Goal: Transaction & Acquisition: Purchase product/service

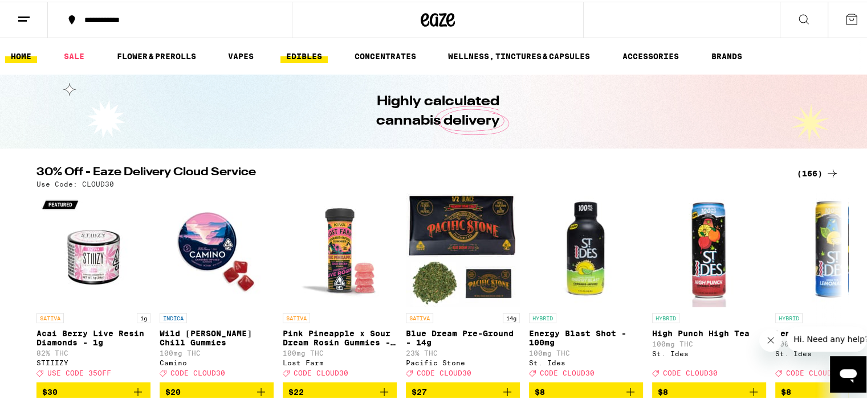
click at [317, 52] on link "EDIBLES" at bounding box center [303, 55] width 47 height 14
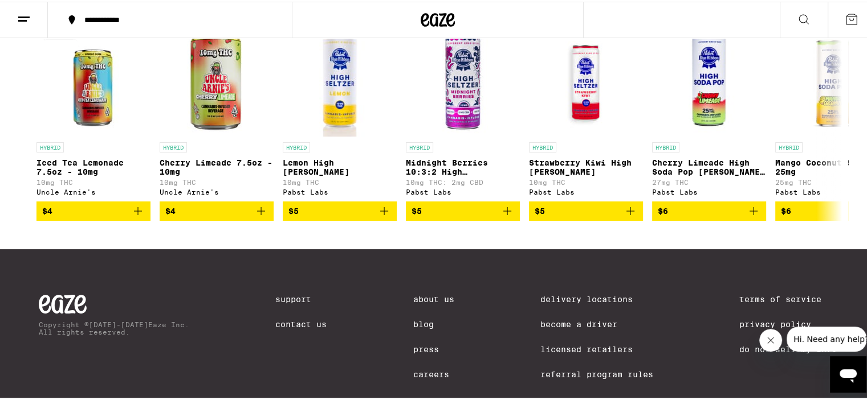
scroll to position [610, 0]
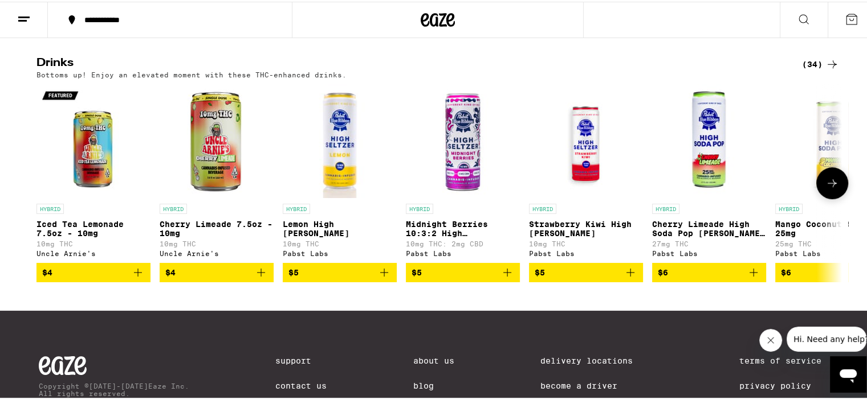
click at [829, 189] on icon at bounding box center [832, 182] width 14 height 14
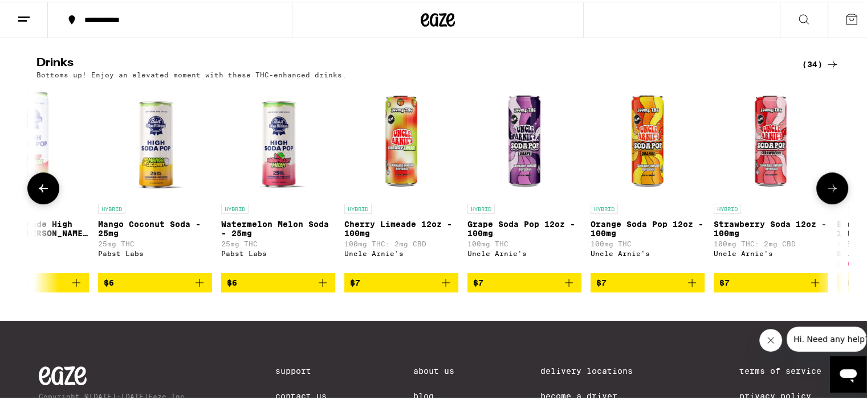
scroll to position [0, 678]
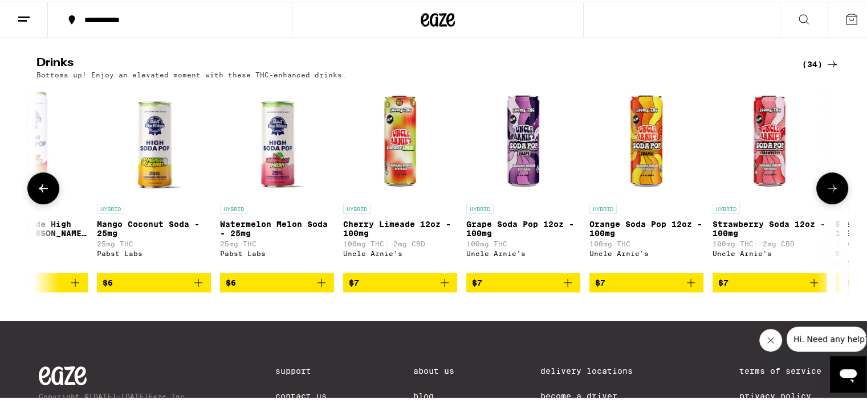
click at [829, 197] on button at bounding box center [832, 187] width 32 height 32
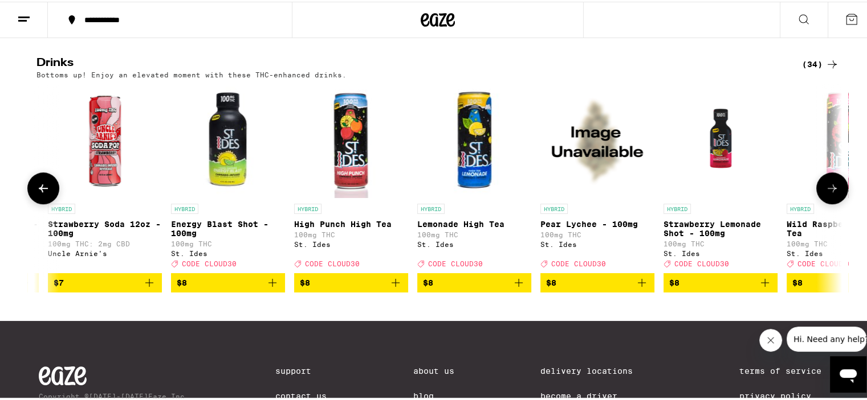
scroll to position [0, 1356]
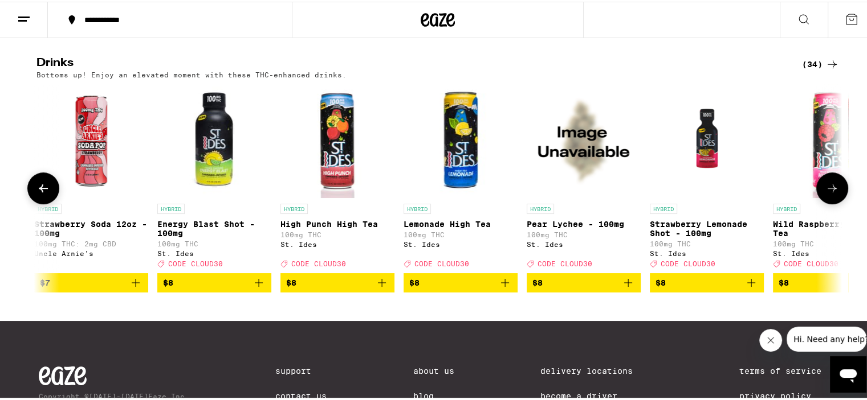
click at [829, 197] on button at bounding box center [832, 187] width 32 height 32
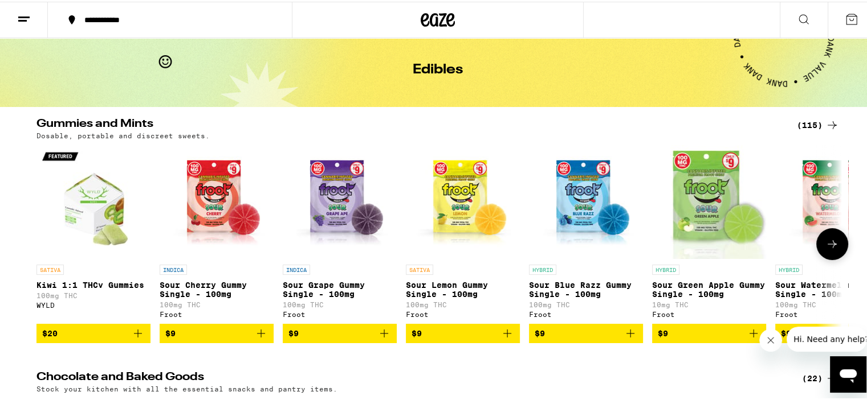
scroll to position [40, 0]
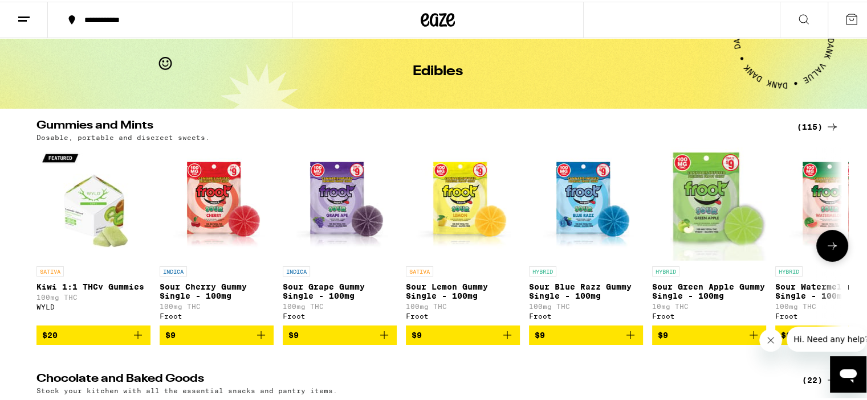
click at [831, 243] on icon at bounding box center [832, 245] width 14 height 14
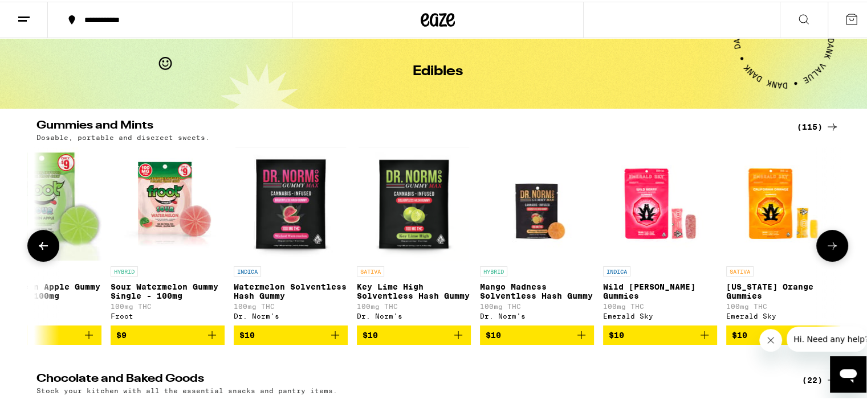
scroll to position [0, 678]
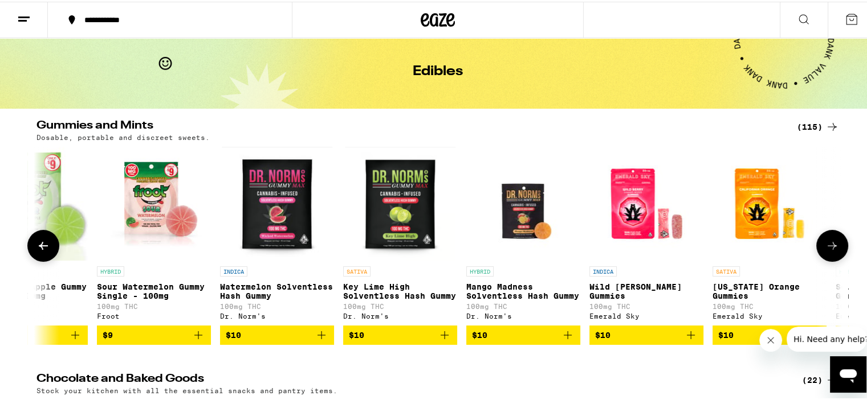
click at [831, 243] on icon at bounding box center [832, 245] width 14 height 14
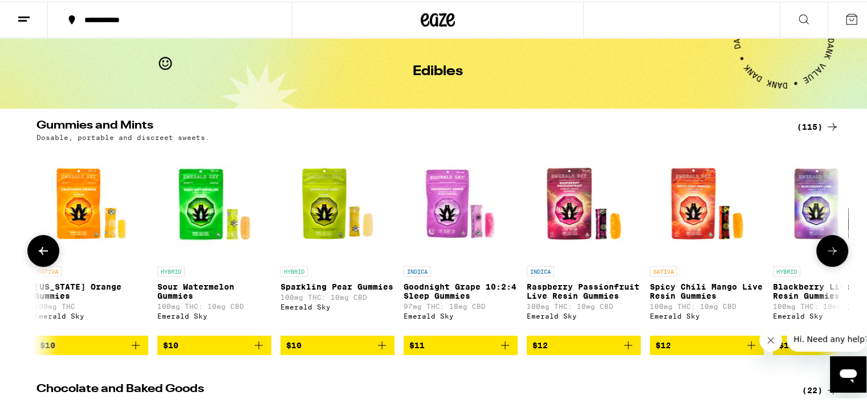
click at [831, 243] on button at bounding box center [832, 250] width 32 height 32
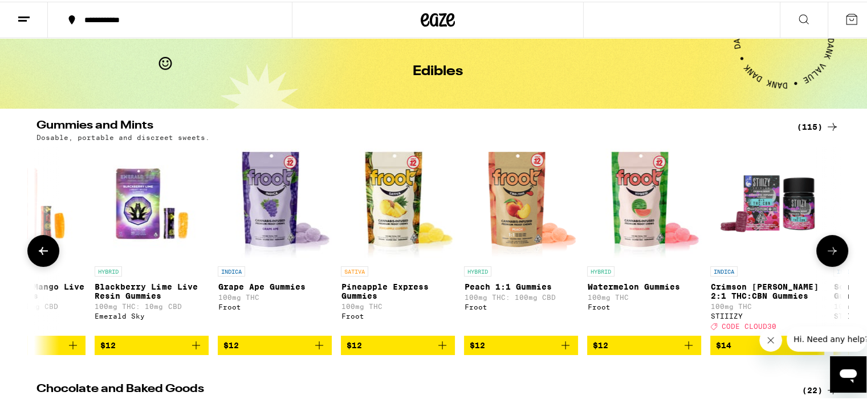
scroll to position [0, 2034]
click at [831, 243] on button at bounding box center [832, 250] width 32 height 32
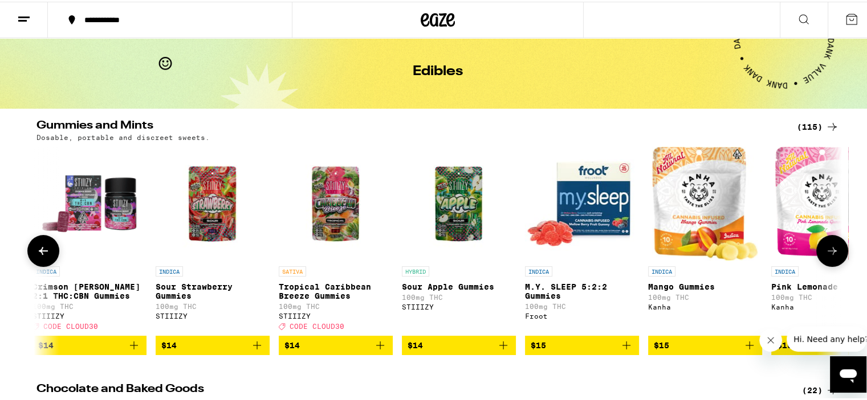
scroll to position [0, 2712]
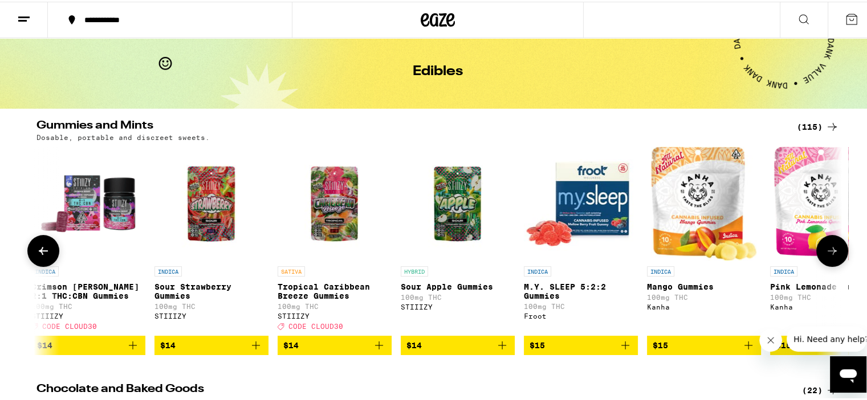
click at [831, 243] on button at bounding box center [832, 250] width 32 height 32
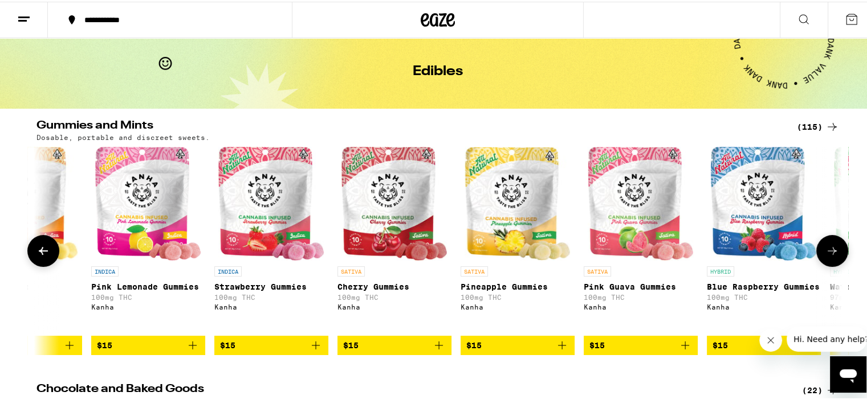
click at [831, 243] on button at bounding box center [832, 250] width 32 height 32
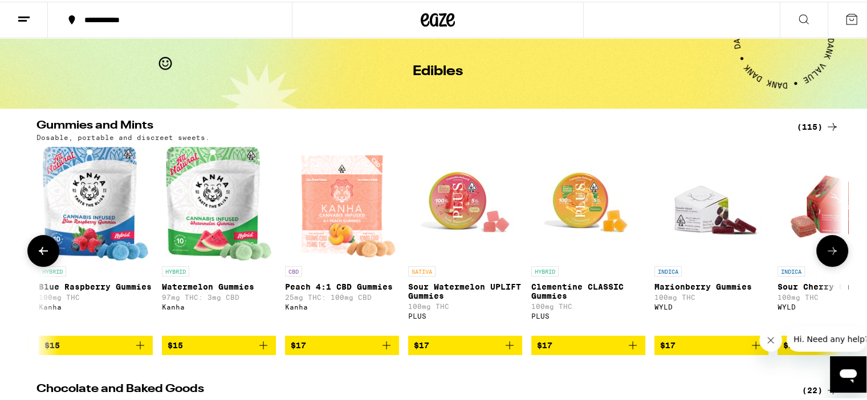
scroll to position [0, 4069]
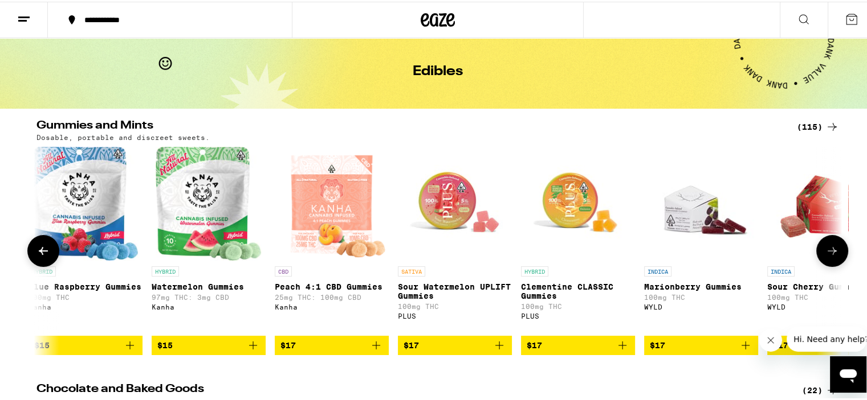
click at [831, 243] on button at bounding box center [832, 250] width 32 height 32
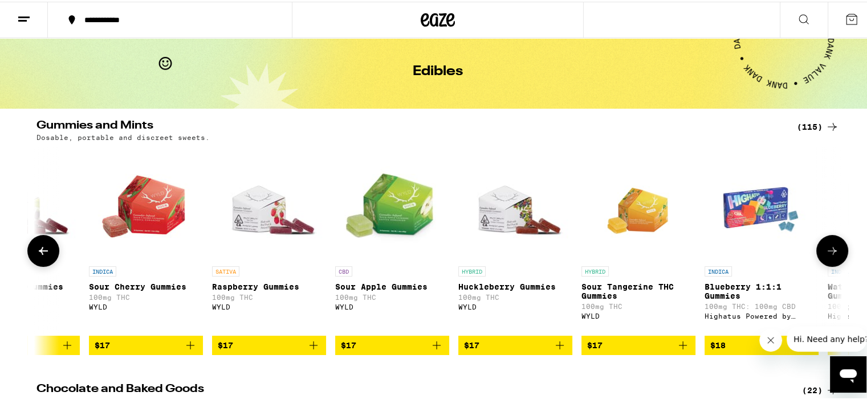
scroll to position [0, 4747]
click at [831, 243] on button at bounding box center [832, 250] width 32 height 32
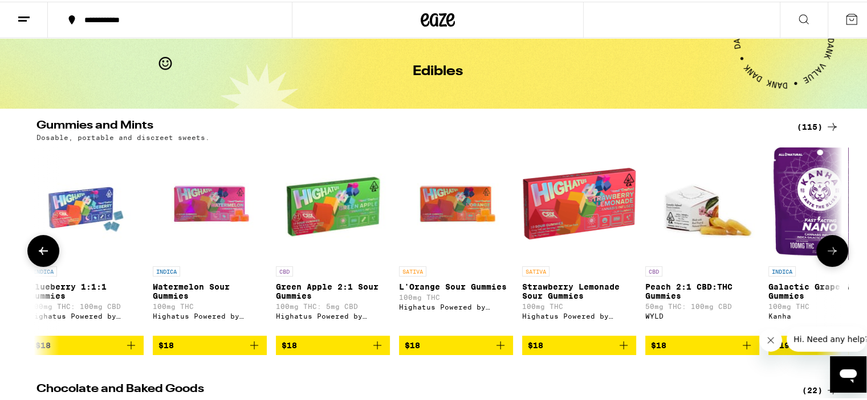
scroll to position [0, 5425]
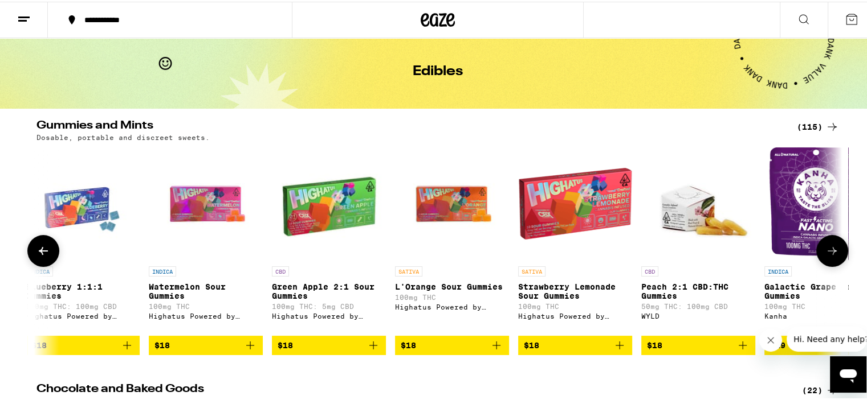
click at [831, 243] on button at bounding box center [832, 250] width 32 height 32
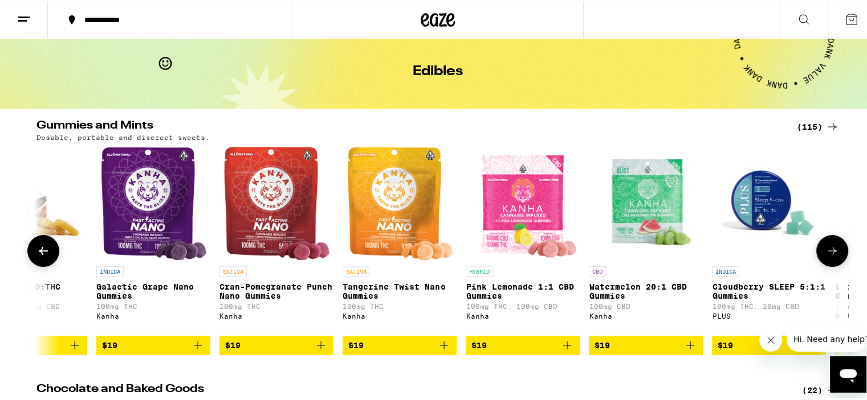
scroll to position [0, 6103]
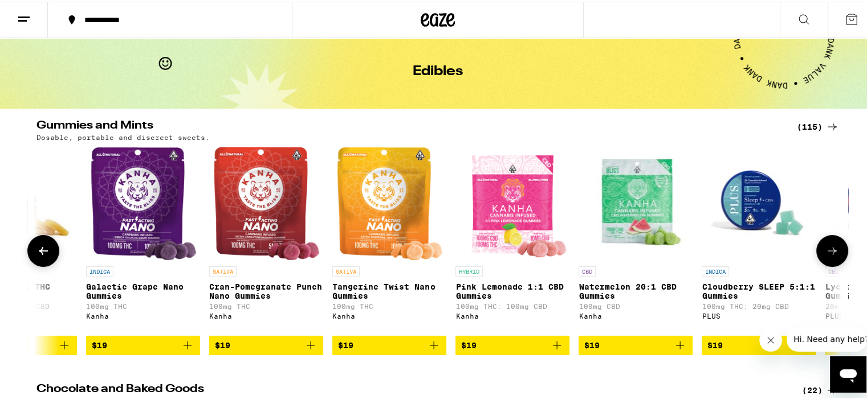
click at [831, 243] on button at bounding box center [832, 250] width 32 height 32
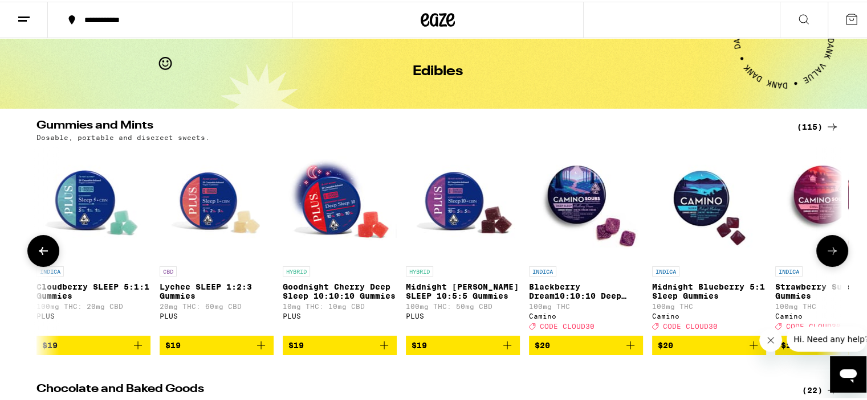
scroll to position [0, 6782]
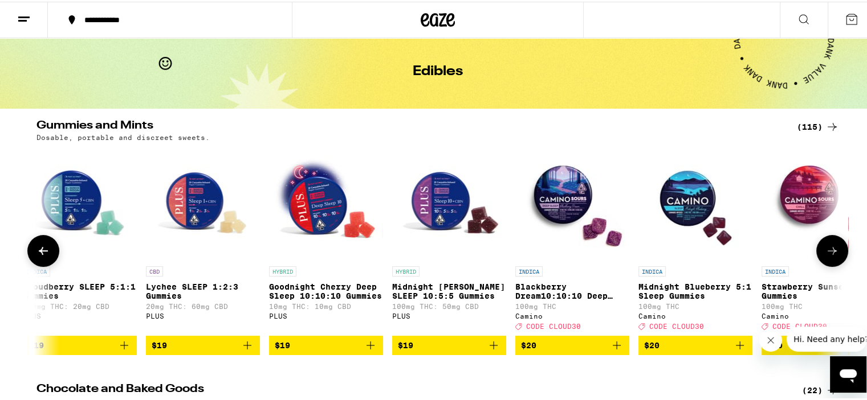
click at [826, 256] on icon at bounding box center [832, 250] width 14 height 14
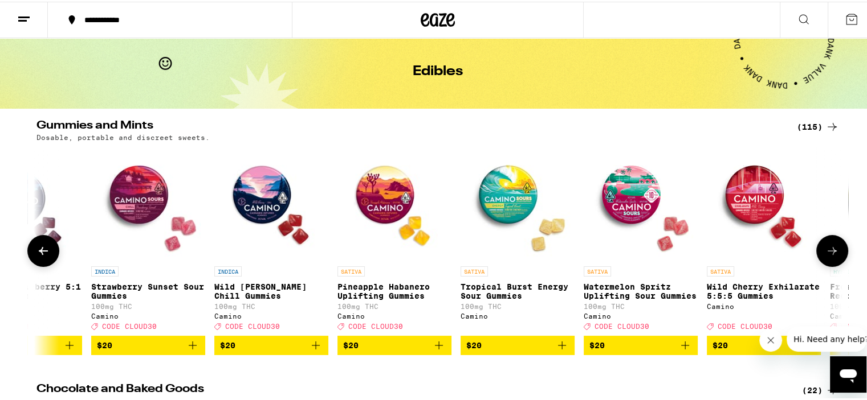
scroll to position [0, 7460]
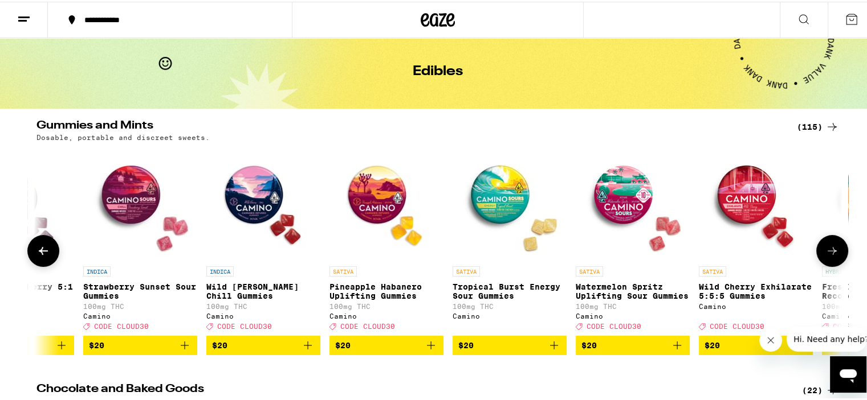
click at [826, 256] on icon at bounding box center [832, 250] width 14 height 14
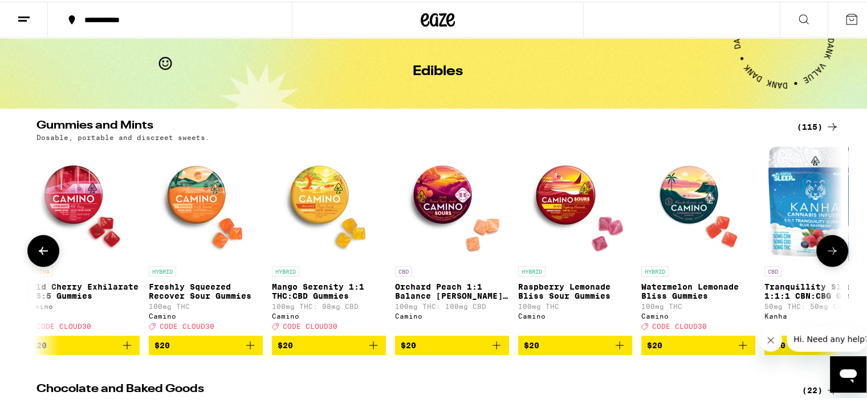
scroll to position [0, 8138]
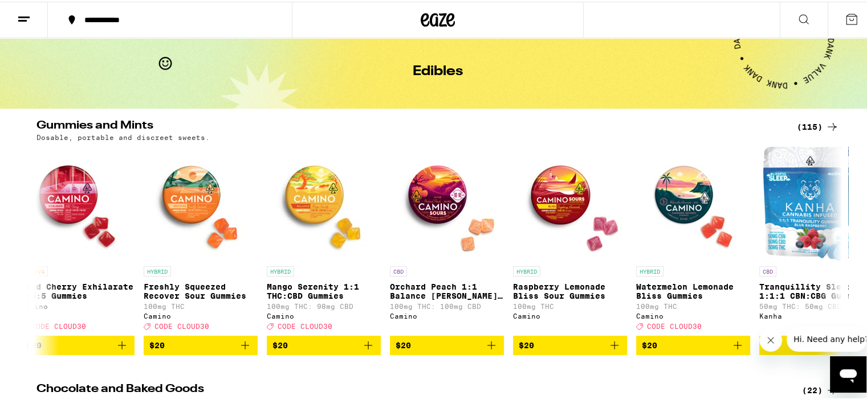
click at [811, 122] on div "(115)" at bounding box center [817, 125] width 42 height 14
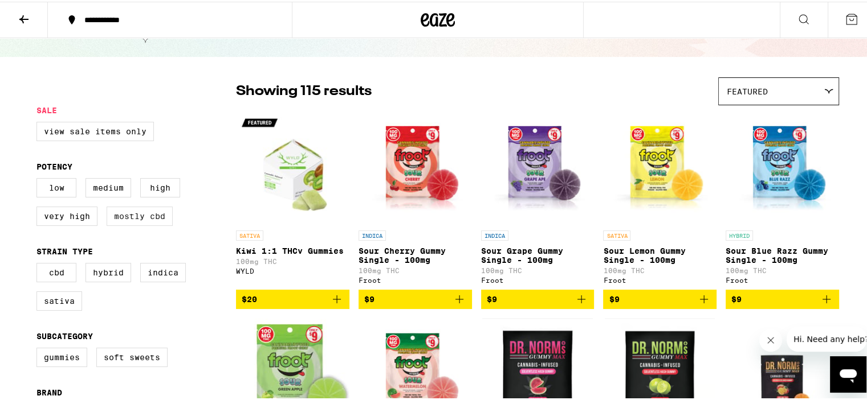
scroll to position [114, 0]
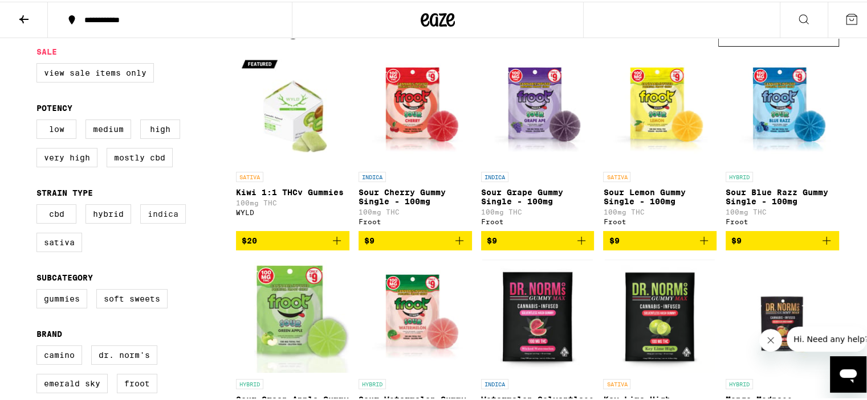
click at [157, 219] on label "Indica" at bounding box center [163, 212] width 46 height 19
click at [39, 205] on input "Indica" at bounding box center [39, 205] width 1 height 1
checkbox input "true"
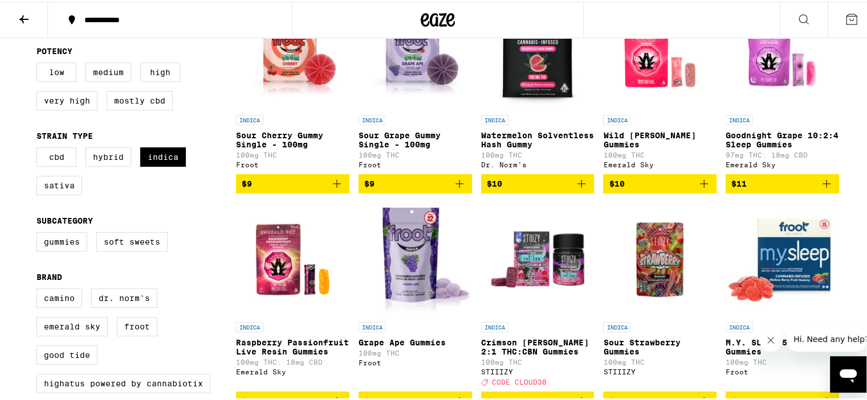
scroll to position [57, 0]
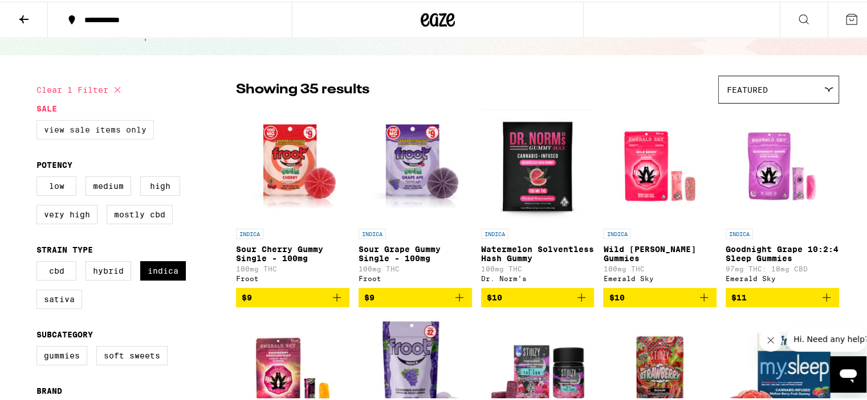
click at [125, 122] on label "View Sale Items Only" at bounding box center [94, 127] width 117 height 19
click at [39, 121] on input "View Sale Items Only" at bounding box center [39, 120] width 1 height 1
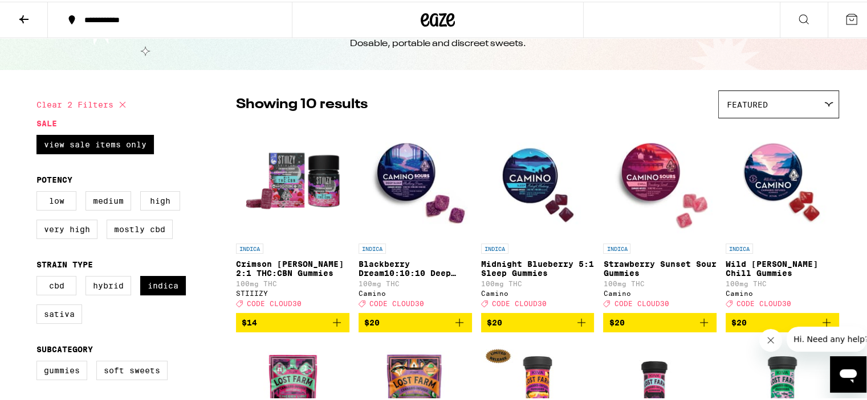
scroll to position [35, 0]
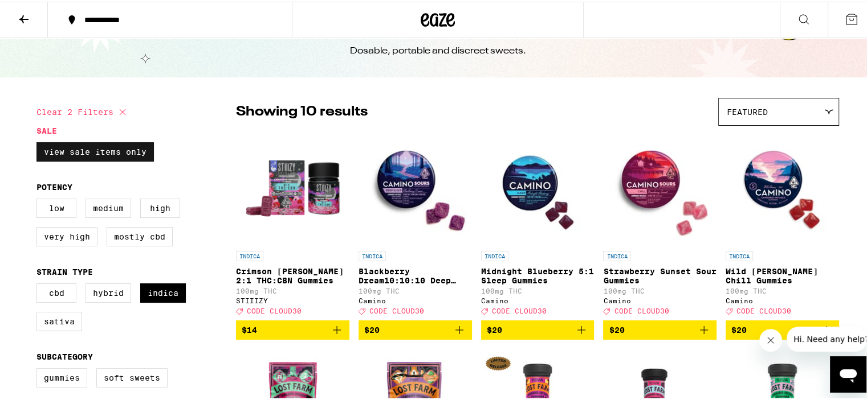
click at [106, 152] on label "View Sale Items Only" at bounding box center [94, 150] width 117 height 19
click at [39, 143] on input "View Sale Items Only" at bounding box center [39, 142] width 1 height 1
checkbox input "false"
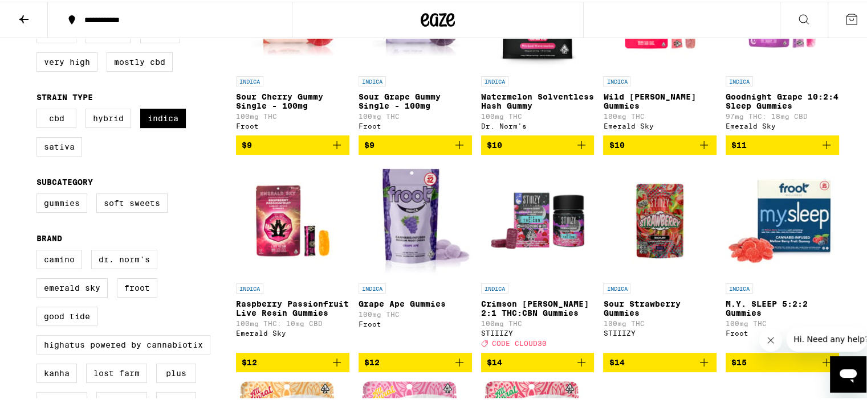
scroll to position [92, 0]
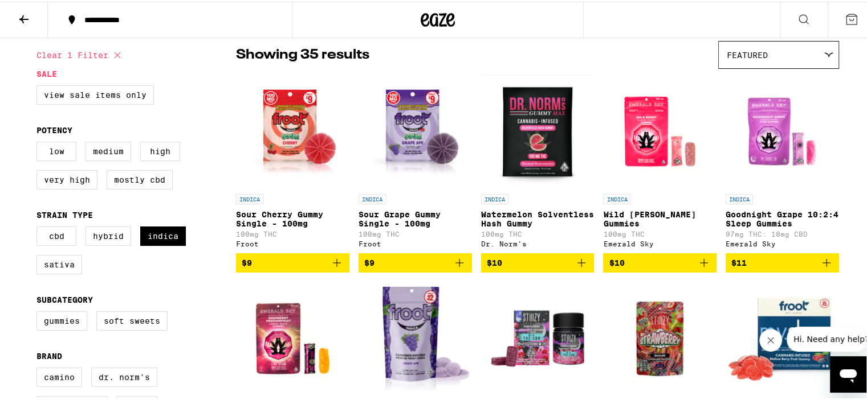
click at [825, 47] on div "Featured" at bounding box center [778, 53] width 120 height 27
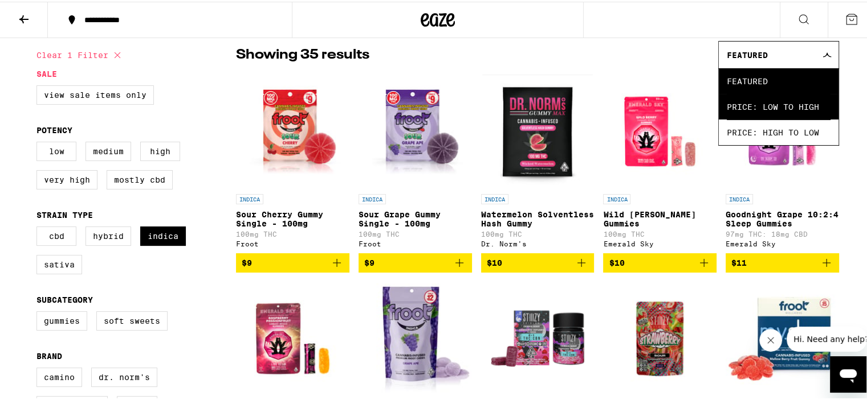
click at [771, 102] on span "Price: Low to High" at bounding box center [778, 105] width 104 height 26
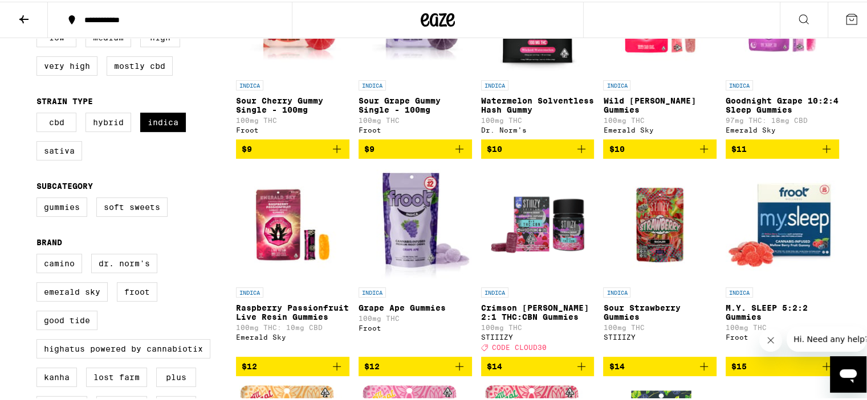
scroll to position [92, 0]
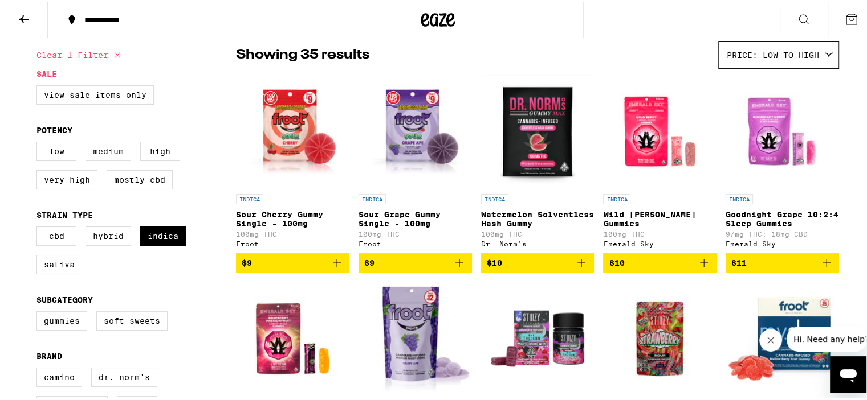
click at [98, 145] on label "Medium" at bounding box center [108, 149] width 46 height 19
click at [39, 142] on input "Medium" at bounding box center [39, 142] width 1 height 1
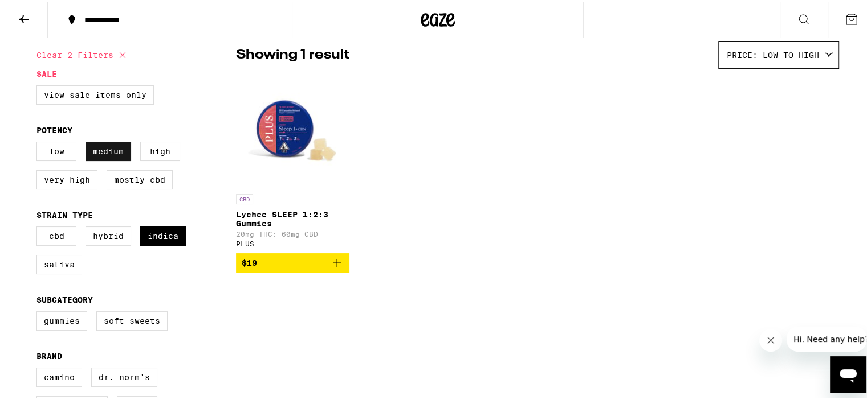
click at [108, 153] on label "Medium" at bounding box center [108, 149] width 46 height 19
click at [39, 142] on input "Medium" at bounding box center [39, 142] width 1 height 1
checkbox input "false"
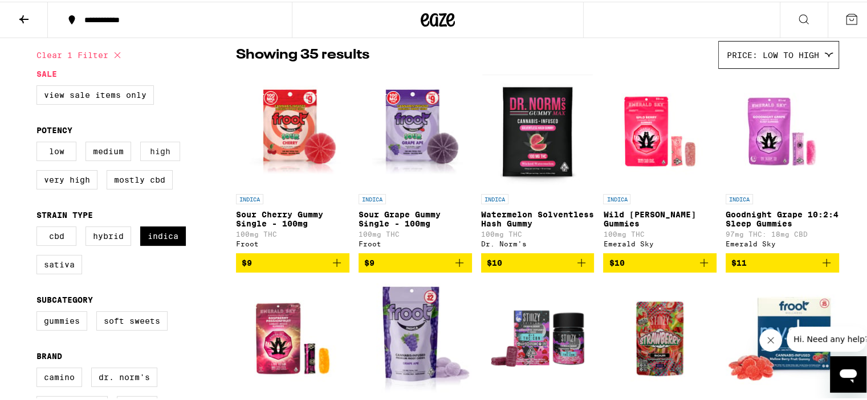
click at [157, 149] on label "High" at bounding box center [160, 149] width 40 height 19
click at [39, 142] on input "High" at bounding box center [39, 142] width 1 height 1
checkbox input "true"
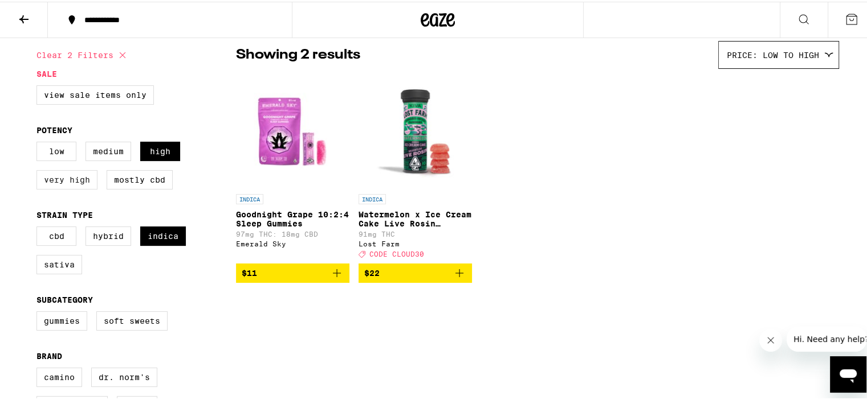
click at [68, 179] on label "Very High" at bounding box center [66, 178] width 61 height 19
click at [39, 142] on input "Very High" at bounding box center [39, 142] width 1 height 1
checkbox input "true"
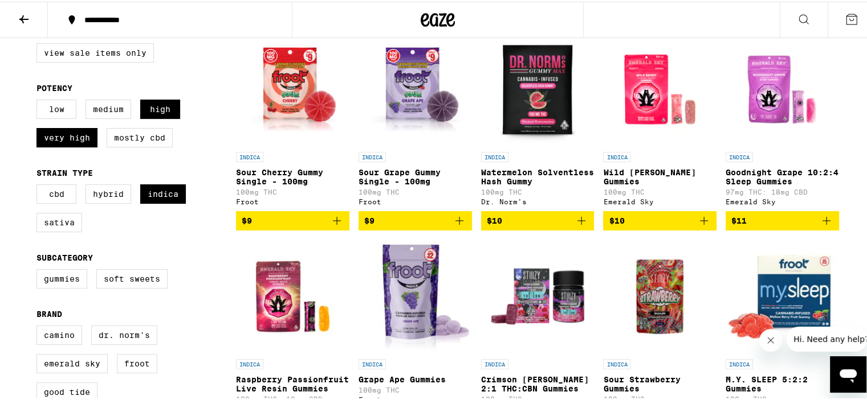
scroll to position [35, 0]
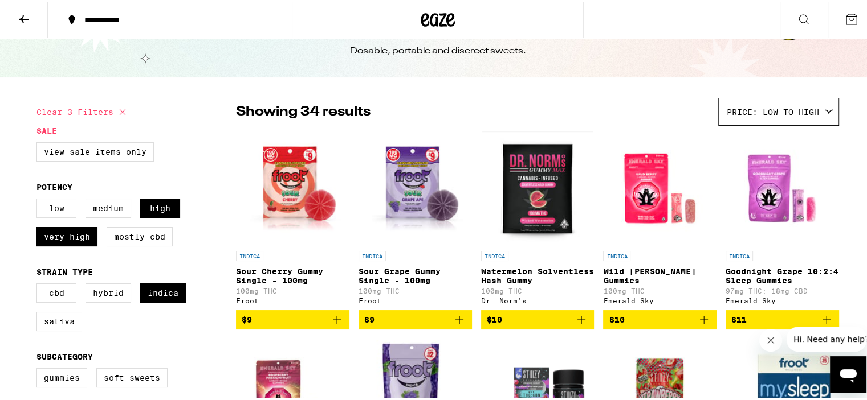
click at [54, 216] on label "Low" at bounding box center [56, 206] width 40 height 19
click at [39, 199] on input "Low" at bounding box center [39, 199] width 1 height 1
checkbox input "true"
drag, startPoint x: 73, startPoint y: 238, endPoint x: 82, endPoint y: 232, distance: 10.5
click at [73, 236] on label "Very High" at bounding box center [66, 235] width 61 height 19
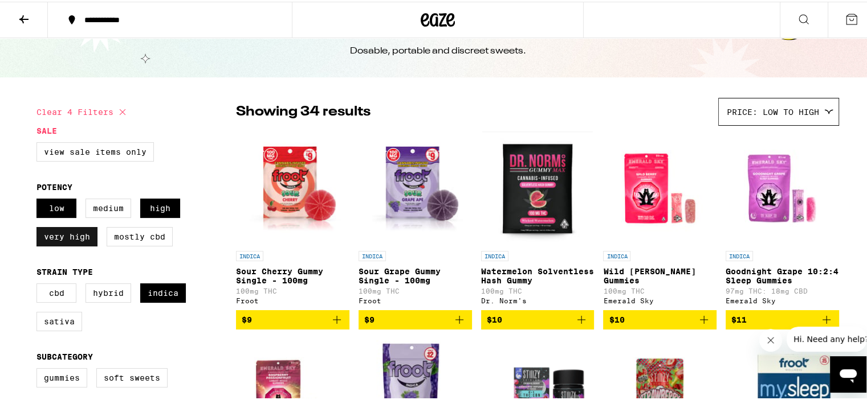
click at [39, 199] on input "Very High" at bounding box center [39, 199] width 1 height 1
checkbox input "false"
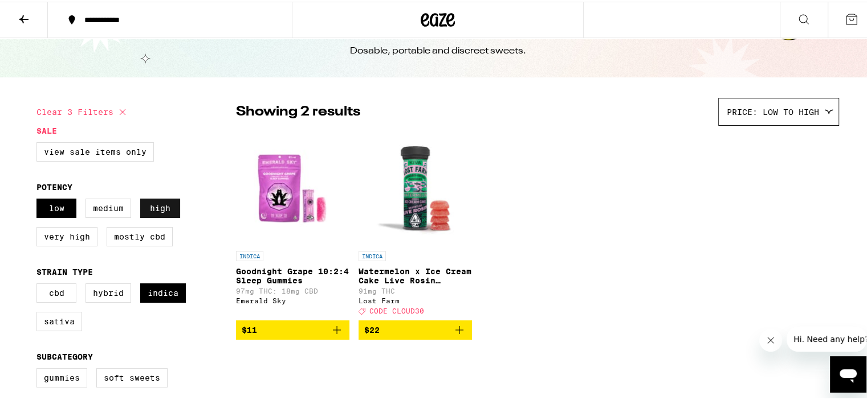
click at [166, 199] on label "High" at bounding box center [160, 206] width 40 height 19
click at [39, 199] on input "High" at bounding box center [39, 199] width 1 height 1
checkbox input "false"
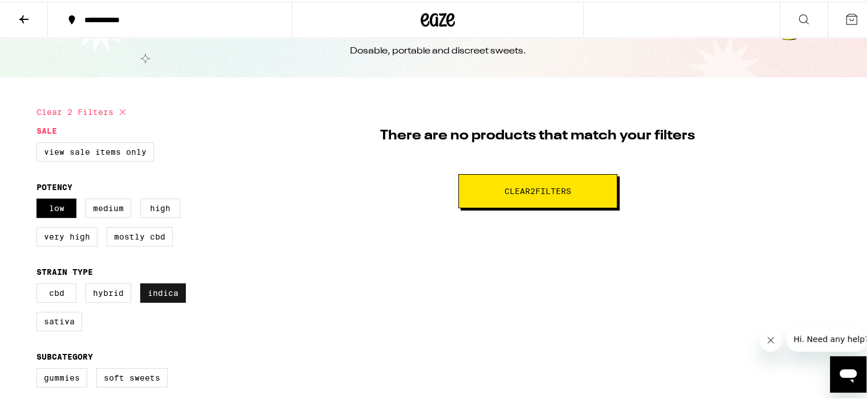
click at [165, 295] on label "Indica" at bounding box center [163, 291] width 46 height 19
click at [39, 284] on input "Indica" at bounding box center [39, 284] width 1 height 1
checkbox input "false"
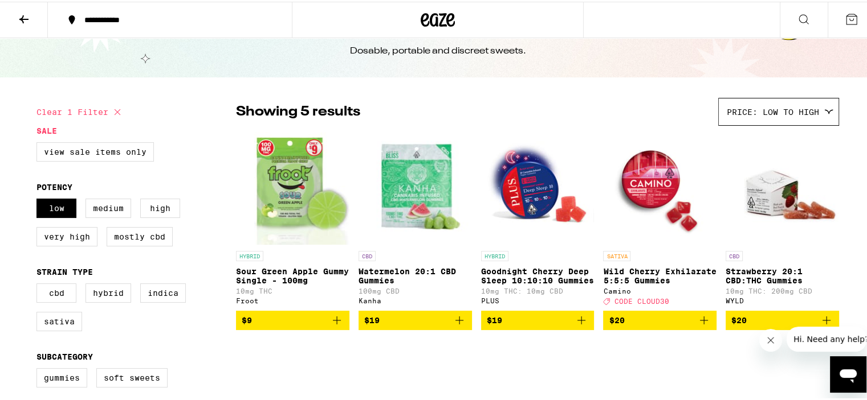
click at [651, 182] on img "Open page for Wild Cherry Exhilarate 5:5:5 Gummies from Camino" at bounding box center [659, 187] width 113 height 114
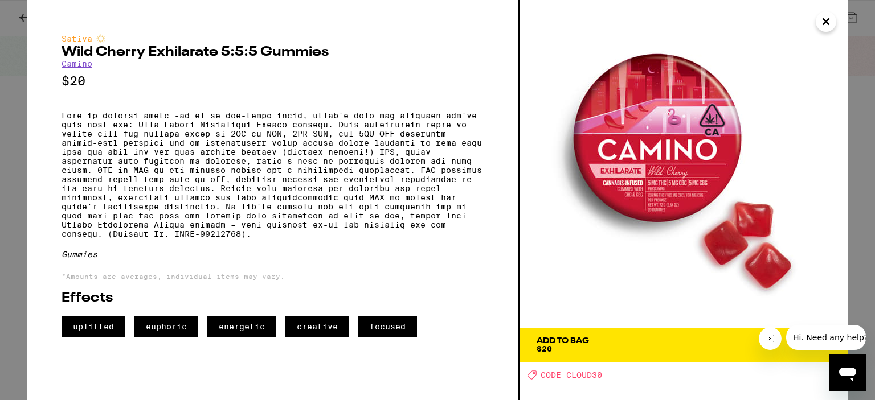
click at [608, 348] on span "Add To Bag $20" at bounding box center [684, 345] width 294 height 16
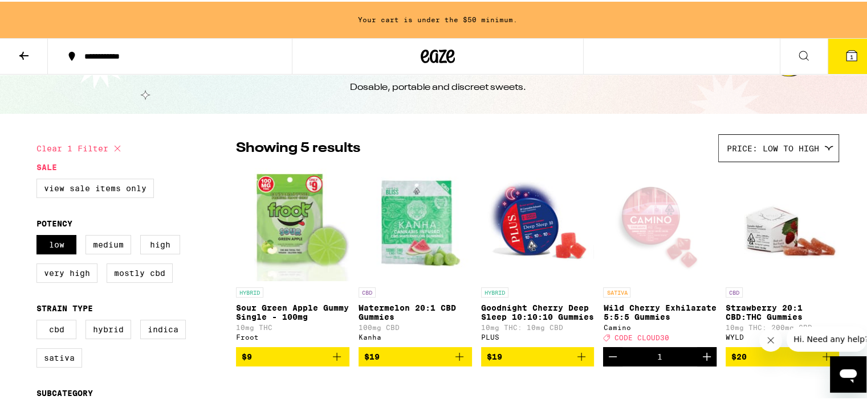
scroll to position [71, 0]
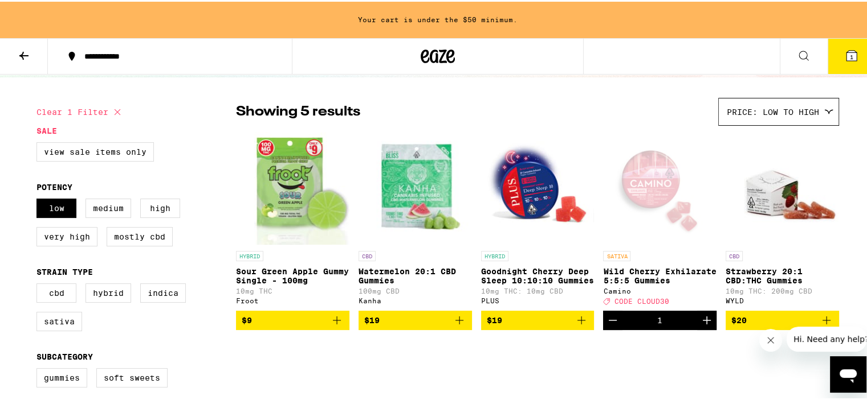
click at [702, 321] on icon "Increment" at bounding box center [706, 319] width 8 height 8
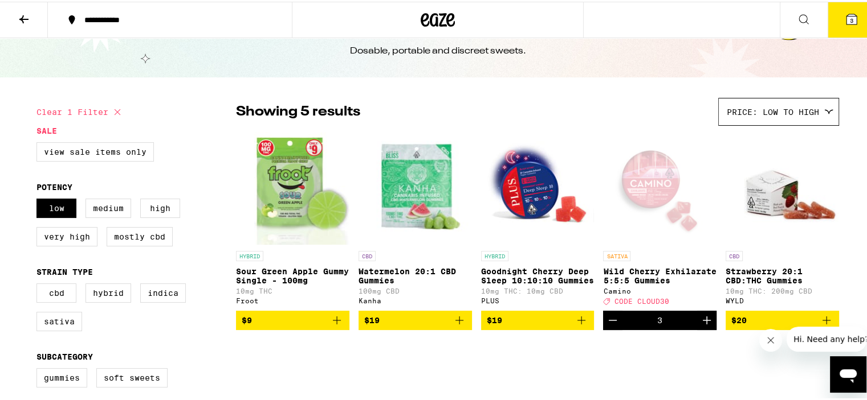
click at [702, 321] on icon "Increment" at bounding box center [706, 319] width 8 height 8
click at [153, 205] on label "High" at bounding box center [160, 206] width 40 height 19
click at [39, 199] on input "High" at bounding box center [39, 199] width 1 height 1
checkbox input "true"
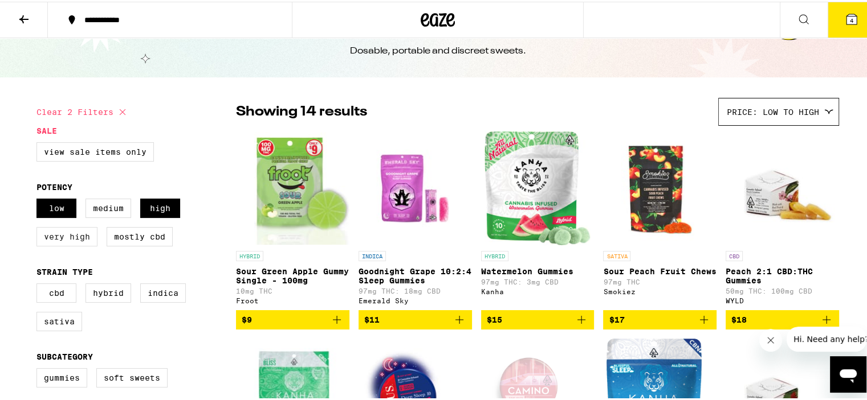
click at [46, 238] on label "Very High" at bounding box center [66, 235] width 61 height 19
click at [39, 199] on input "Very High" at bounding box center [39, 199] width 1 height 1
checkbox input "true"
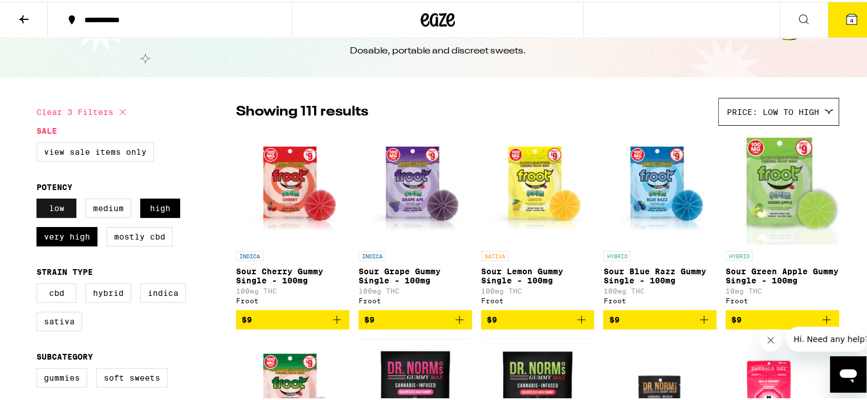
click at [46, 214] on label "Low" at bounding box center [56, 206] width 40 height 19
click at [39, 199] on input "Low" at bounding box center [39, 199] width 1 height 1
checkbox input "false"
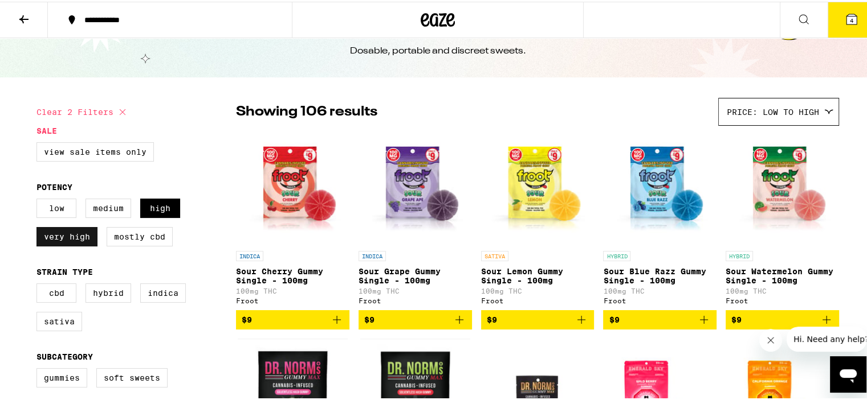
drag, startPoint x: 71, startPoint y: 245, endPoint x: 87, endPoint y: 233, distance: 19.5
click at [71, 243] on label "Very High" at bounding box center [66, 235] width 61 height 19
click at [39, 199] on input "Very High" at bounding box center [39, 199] width 1 height 1
checkbox input "false"
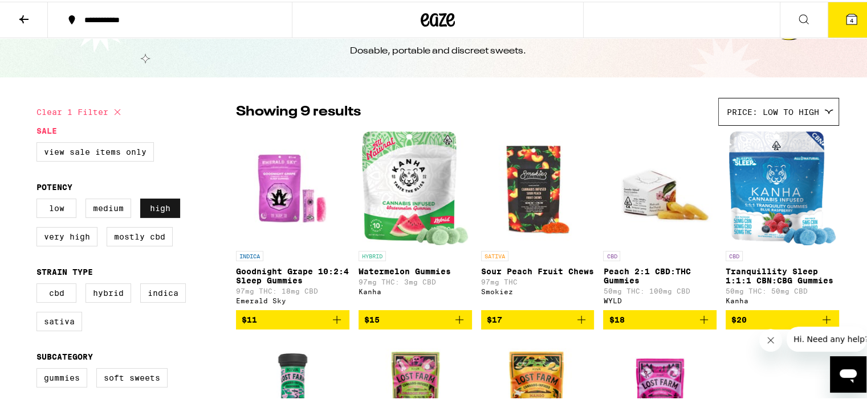
click at [151, 199] on label "High" at bounding box center [160, 206] width 40 height 19
click at [39, 199] on input "High" at bounding box center [39, 199] width 1 height 1
checkbox input "false"
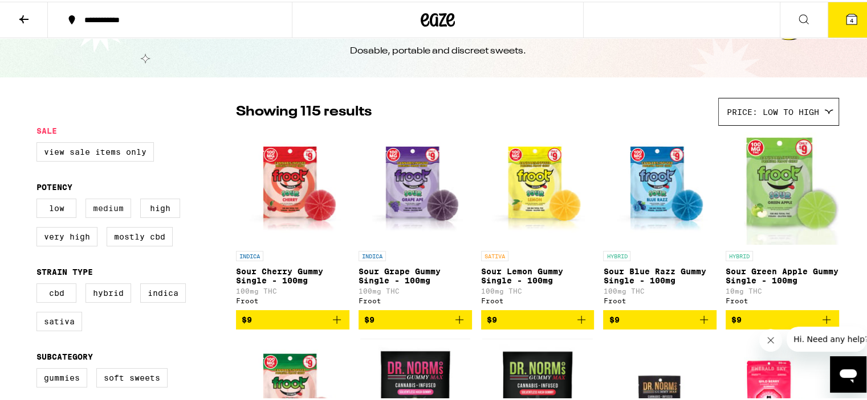
click at [105, 211] on label "Medium" at bounding box center [108, 206] width 46 height 19
click at [39, 199] on input "Medium" at bounding box center [39, 199] width 1 height 1
checkbox input "true"
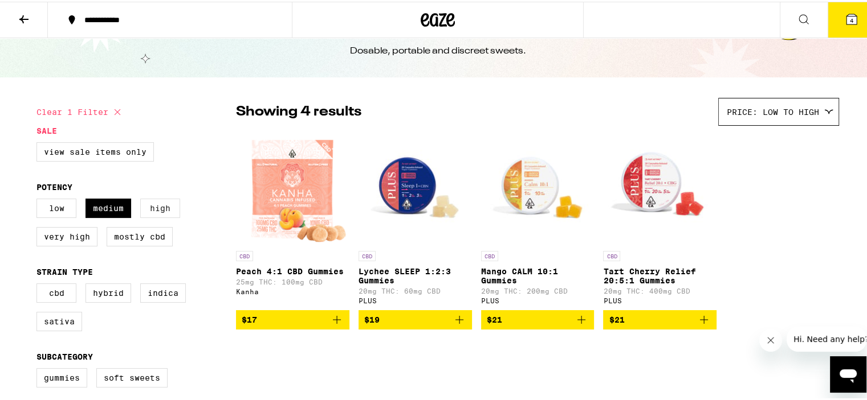
click at [155, 205] on label "High" at bounding box center [160, 206] width 40 height 19
click at [39, 199] on input "High" at bounding box center [39, 199] width 1 height 1
checkbox input "true"
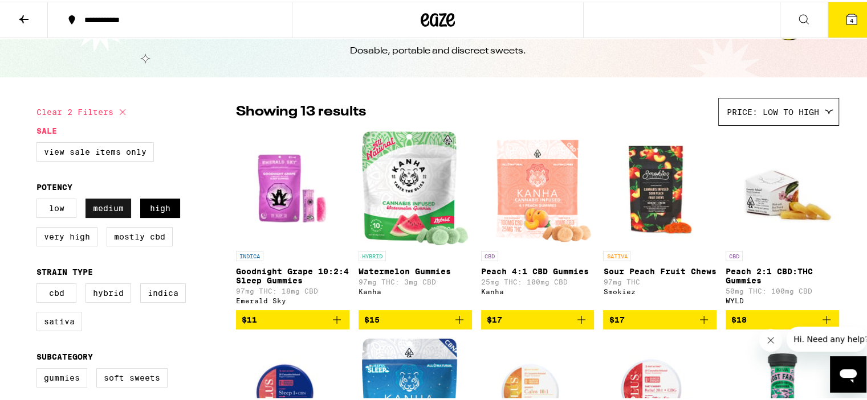
click at [92, 207] on label "Medium" at bounding box center [108, 206] width 46 height 19
click at [39, 199] on input "Medium" at bounding box center [39, 199] width 1 height 1
checkbox input "false"
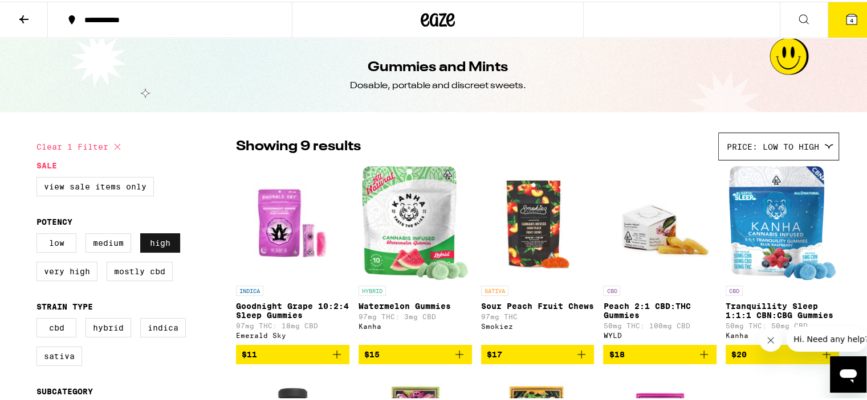
click at [156, 241] on label "High" at bounding box center [160, 241] width 40 height 19
click at [39, 234] on input "High" at bounding box center [39, 234] width 1 height 1
checkbox input "false"
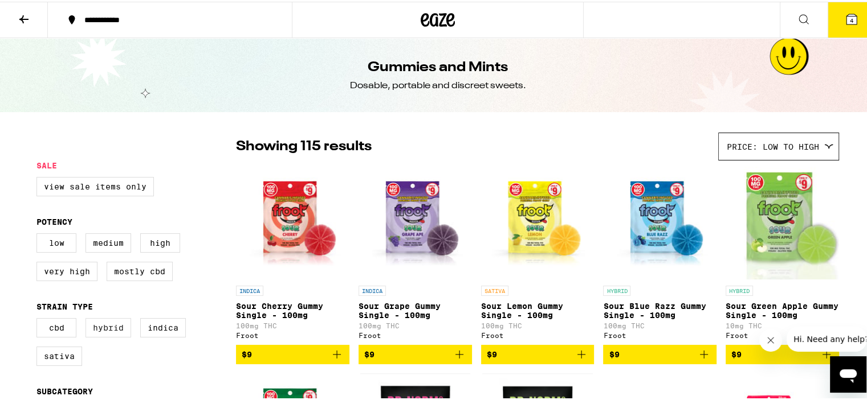
click at [107, 332] on label "Hybrid" at bounding box center [108, 326] width 46 height 19
click at [39, 319] on input "Hybrid" at bounding box center [39, 318] width 1 height 1
checkbox input "true"
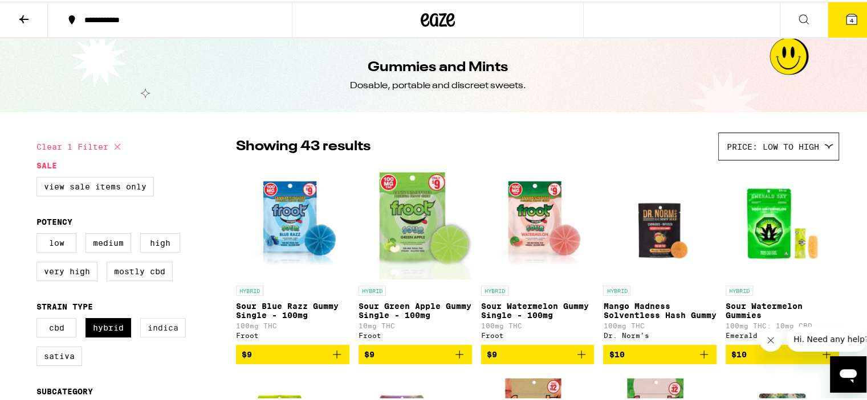
click at [162, 330] on label "Indica" at bounding box center [163, 326] width 46 height 19
click at [39, 319] on input "Indica" at bounding box center [39, 318] width 1 height 1
checkbox input "true"
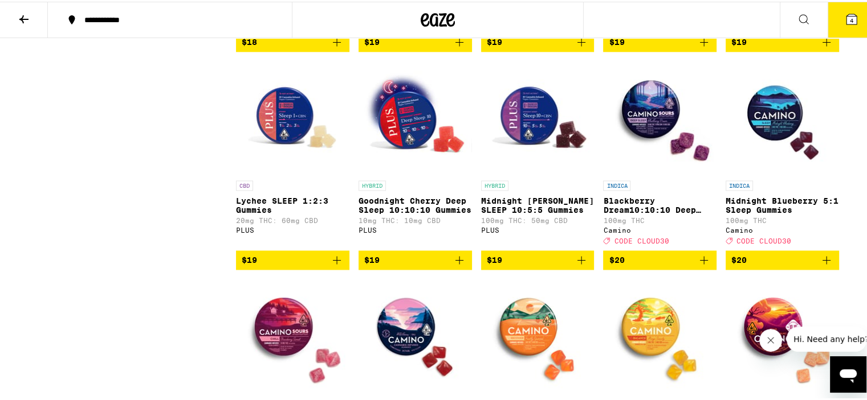
scroll to position [1766, 0]
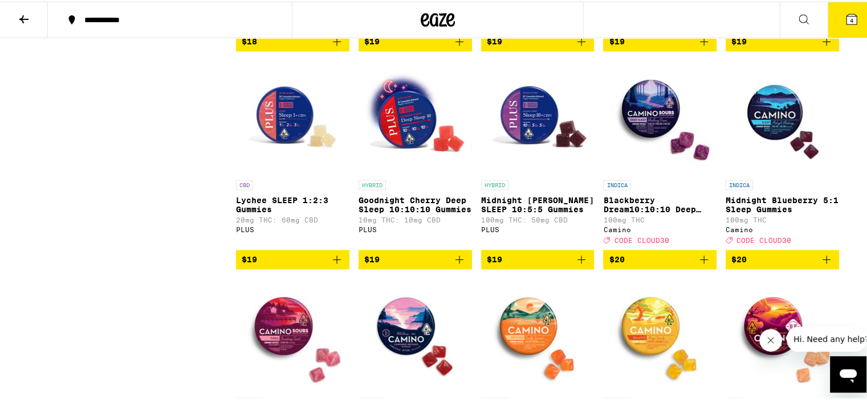
click at [698, 265] on icon "Add to bag" at bounding box center [704, 258] width 14 height 14
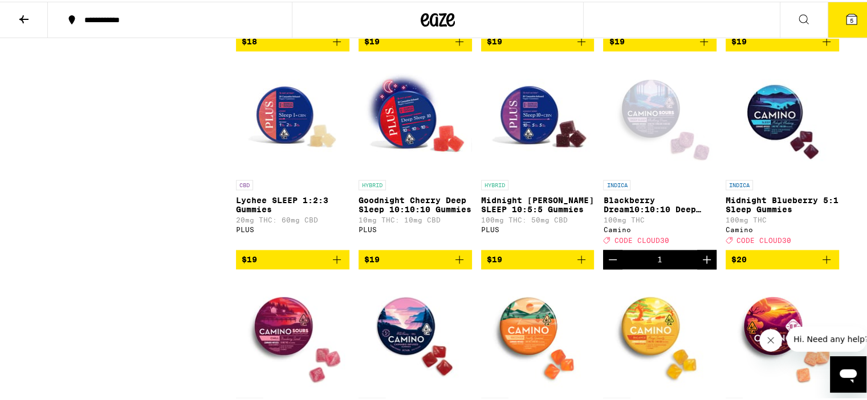
click at [700, 265] on icon "Increment" at bounding box center [707, 258] width 14 height 14
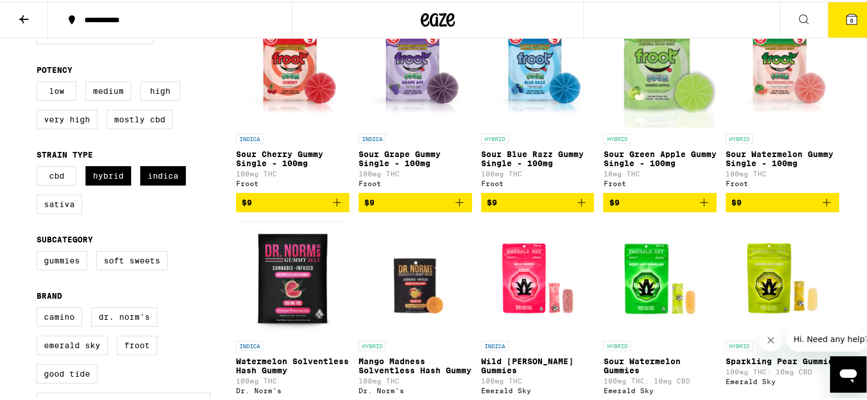
scroll to position [0, 0]
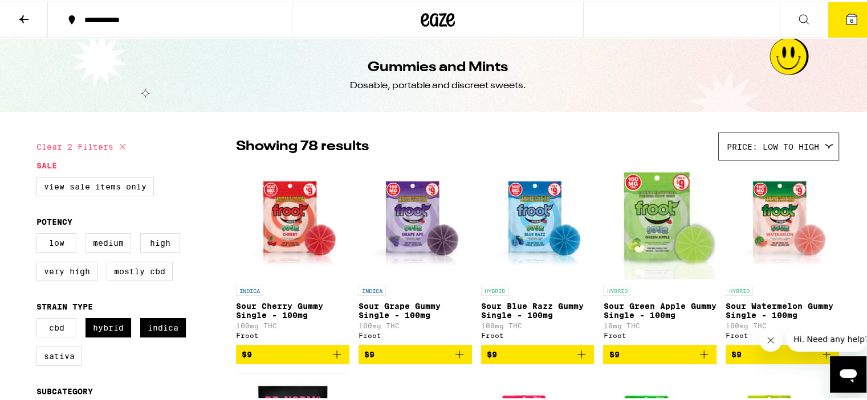
click at [18, 17] on icon at bounding box center [24, 18] width 14 height 14
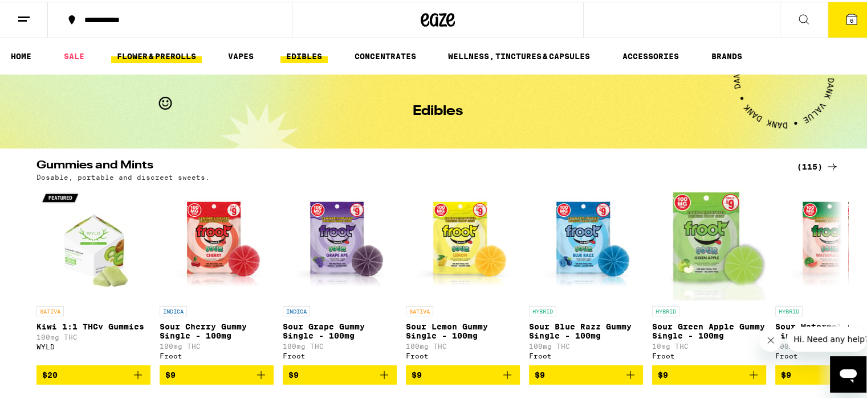
click at [162, 56] on link "FLOWER & PREROLLS" at bounding box center [156, 55] width 91 height 14
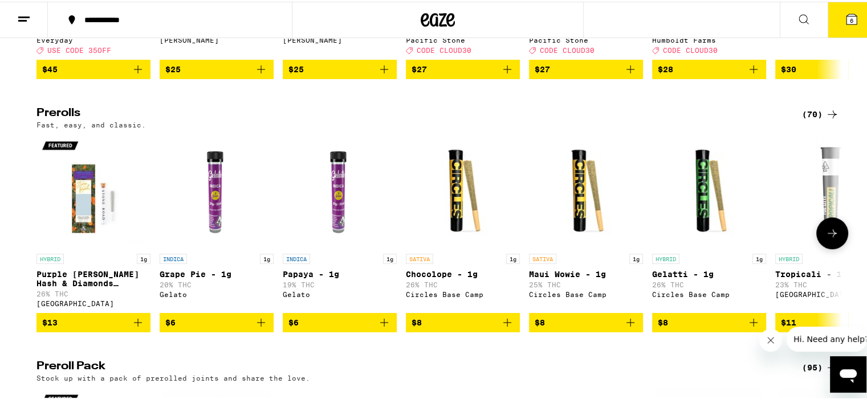
scroll to position [627, 0]
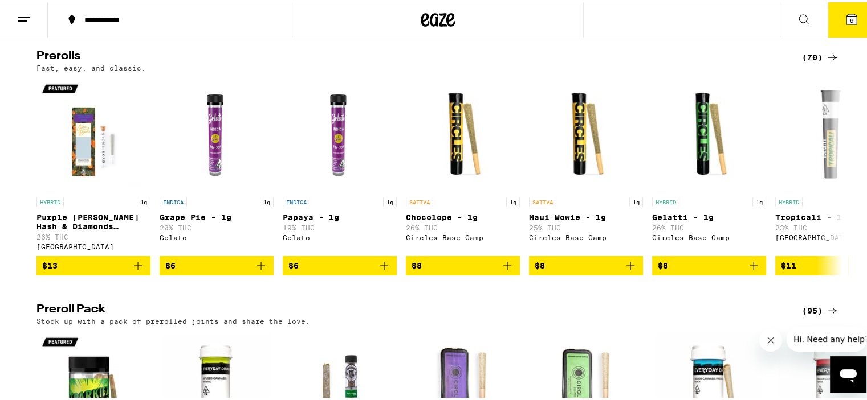
click at [819, 63] on div "(70)" at bounding box center [820, 56] width 37 height 14
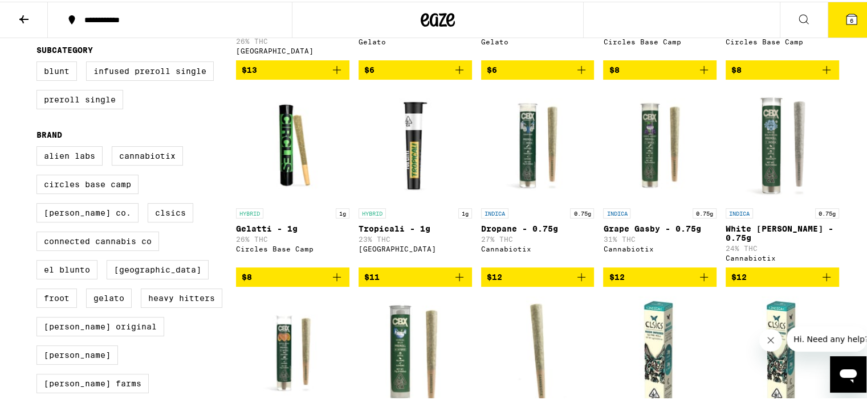
scroll to position [399, 0]
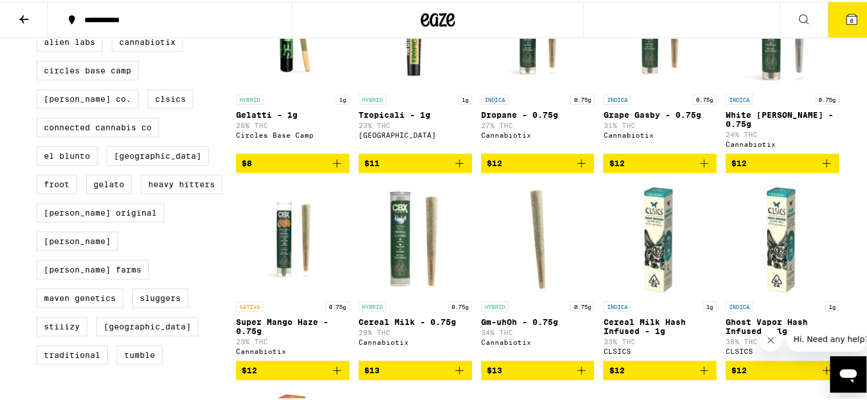
click at [20, 17] on icon at bounding box center [23, 18] width 9 height 8
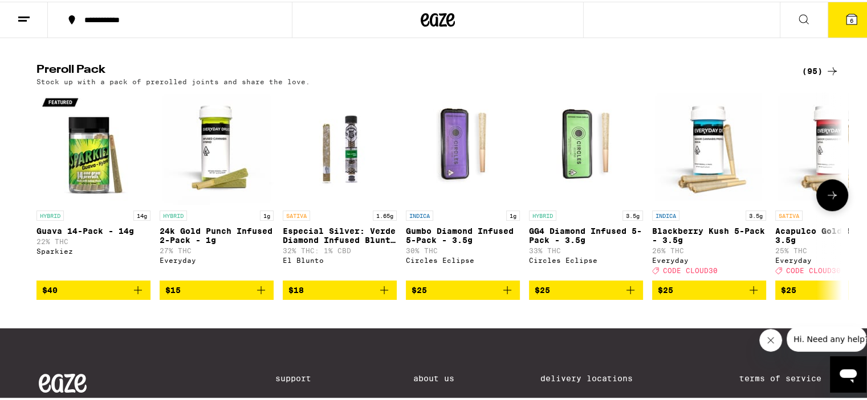
scroll to position [855, 0]
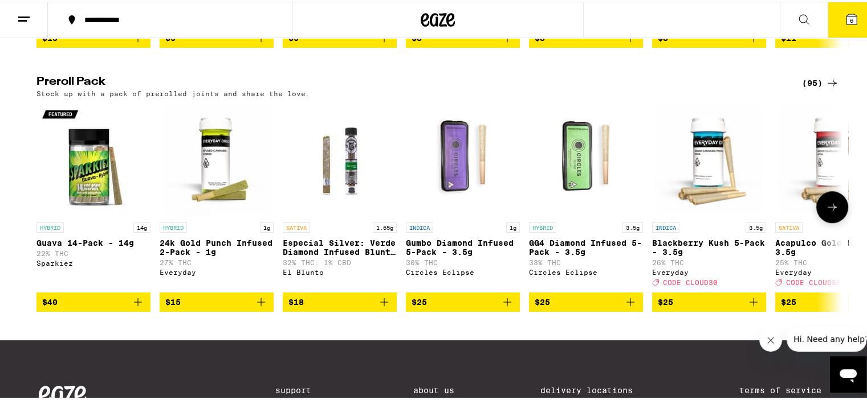
click at [827, 212] on icon at bounding box center [832, 206] width 14 height 14
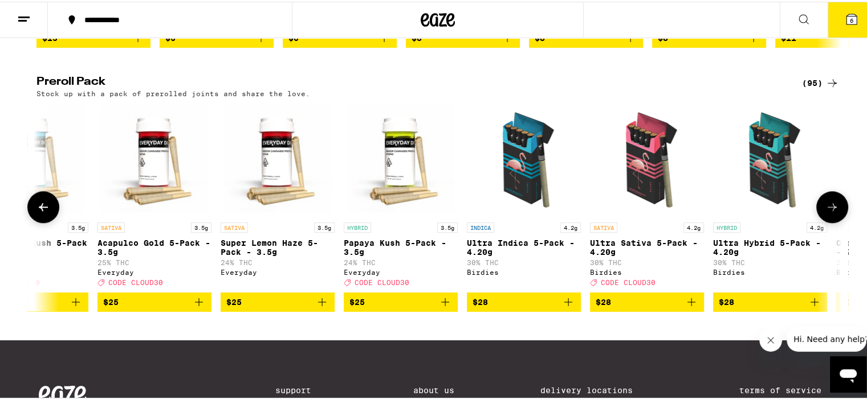
scroll to position [0, 678]
click at [741, 308] on span "$28" at bounding box center [769, 301] width 103 height 14
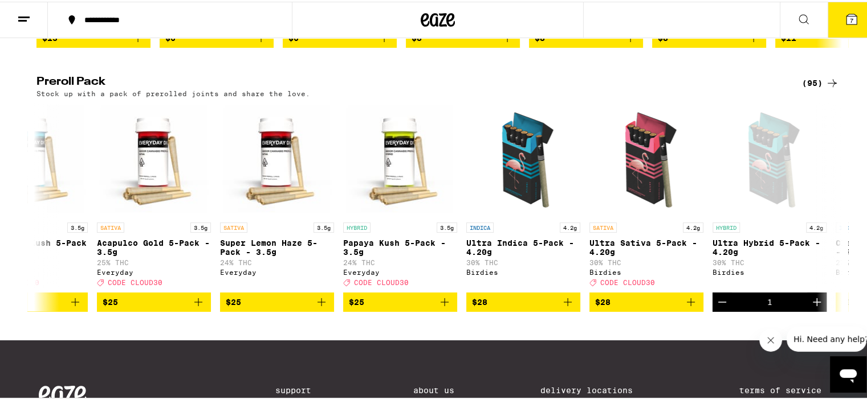
click at [849, 15] on span "7" at bounding box center [850, 18] width 3 height 7
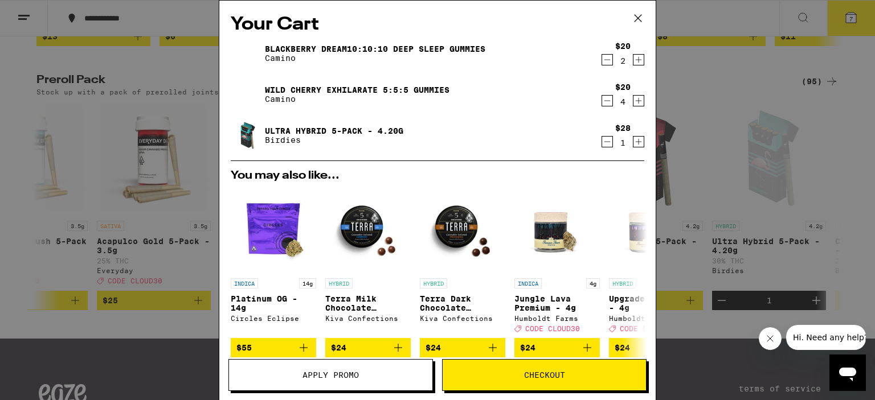
click at [328, 378] on span "Apply Promo" at bounding box center [331, 375] width 56 height 8
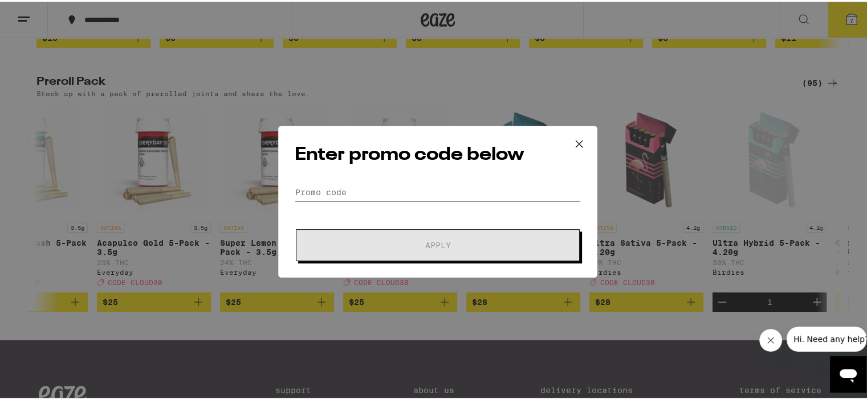
click at [326, 186] on input "Promo Code" at bounding box center [438, 190] width 286 height 17
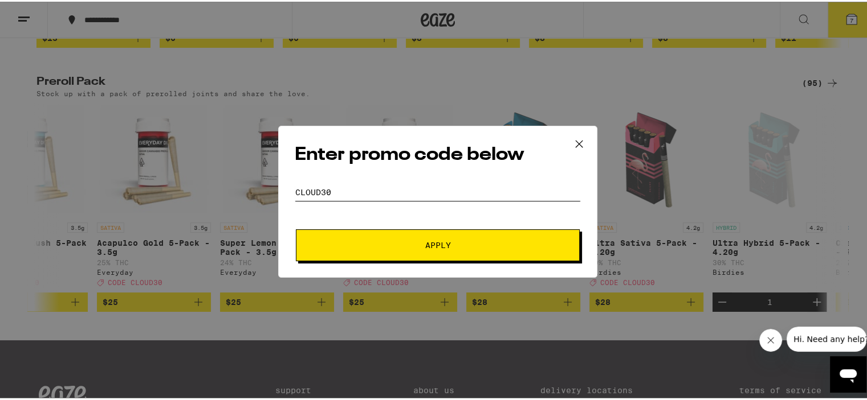
type input "cloud30"
click at [421, 236] on button "Apply" at bounding box center [438, 244] width 284 height 32
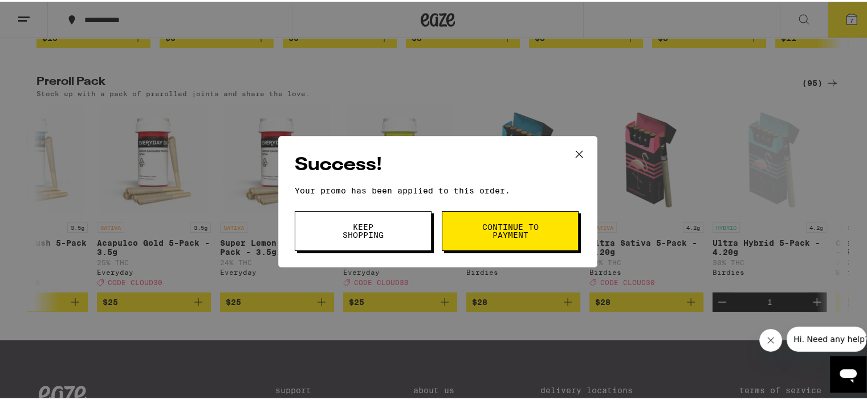
click at [519, 226] on span "Continue to payment" at bounding box center [510, 230] width 58 height 16
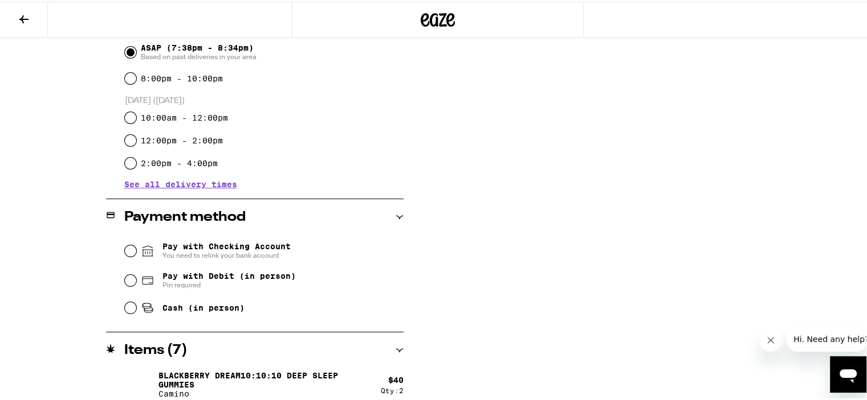
scroll to position [342, 0]
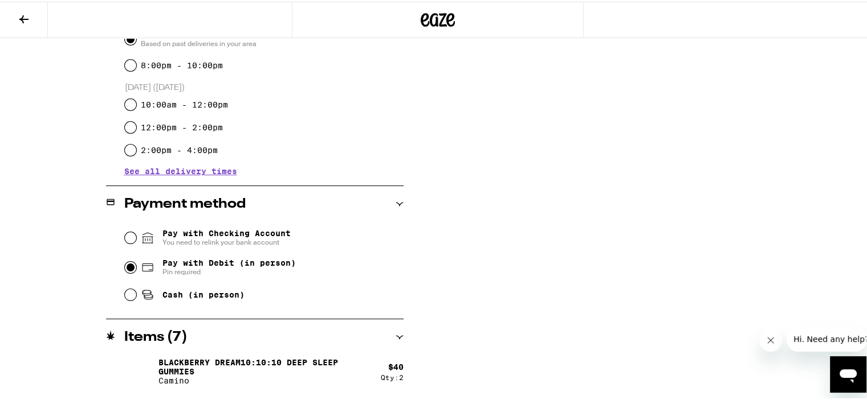
click at [128, 268] on input "Pay with Debit (in person) Pin required" at bounding box center [130, 265] width 11 height 11
radio input "true"
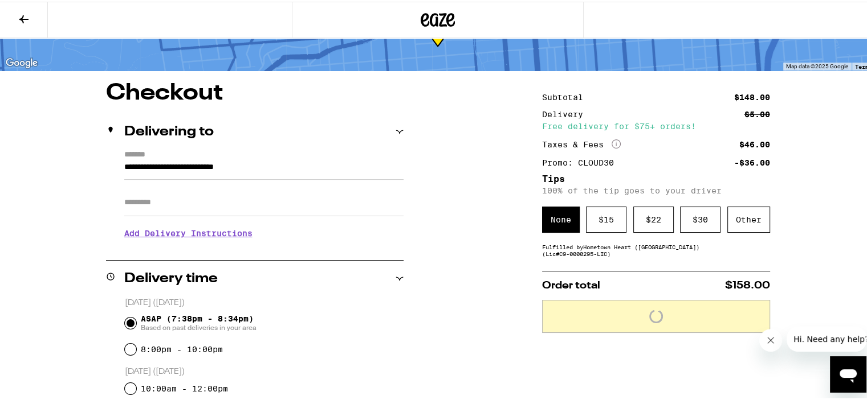
scroll to position [57, 0]
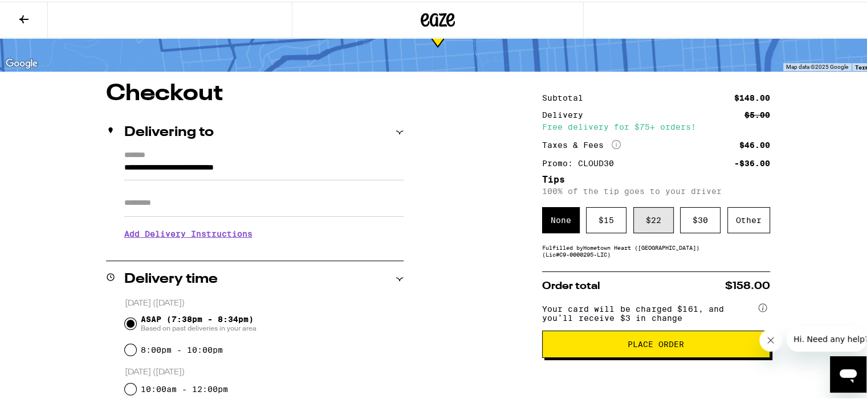
click at [639, 223] on div "$ 22" at bounding box center [653, 219] width 40 height 26
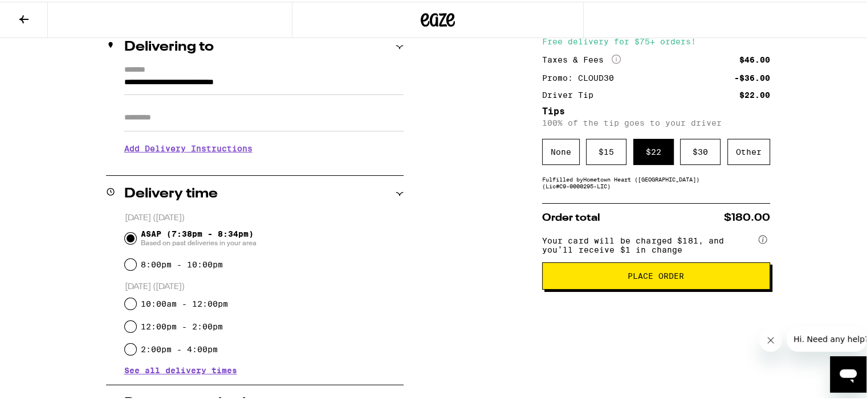
scroll to position [171, 0]
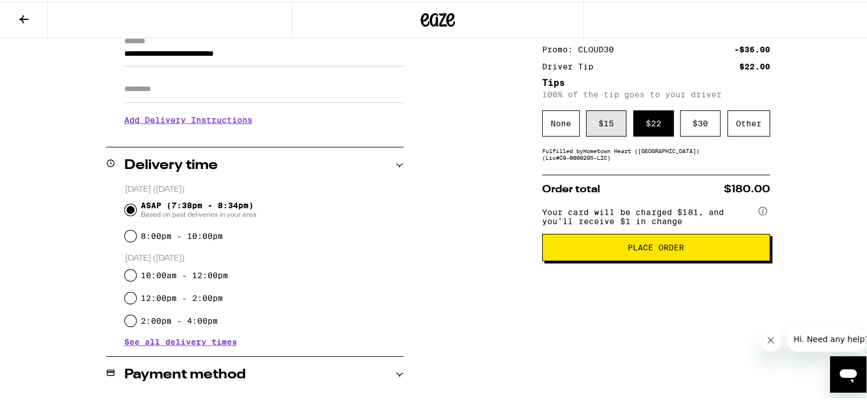
click at [602, 122] on div "$ 15" at bounding box center [606, 122] width 40 height 26
click at [646, 250] on span "Place Order" at bounding box center [655, 246] width 56 height 8
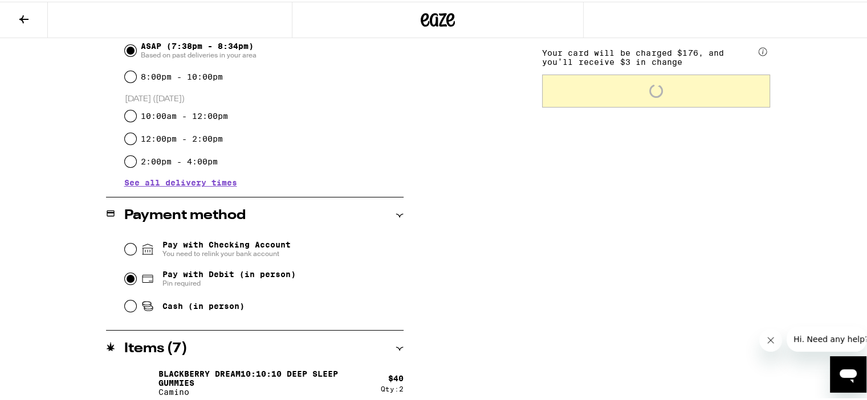
scroll to position [399, 0]
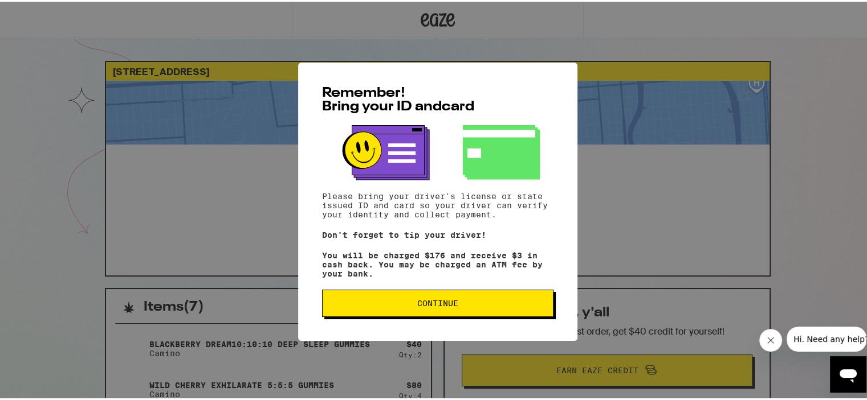
click at [437, 304] on span "Continue" at bounding box center [437, 302] width 41 height 8
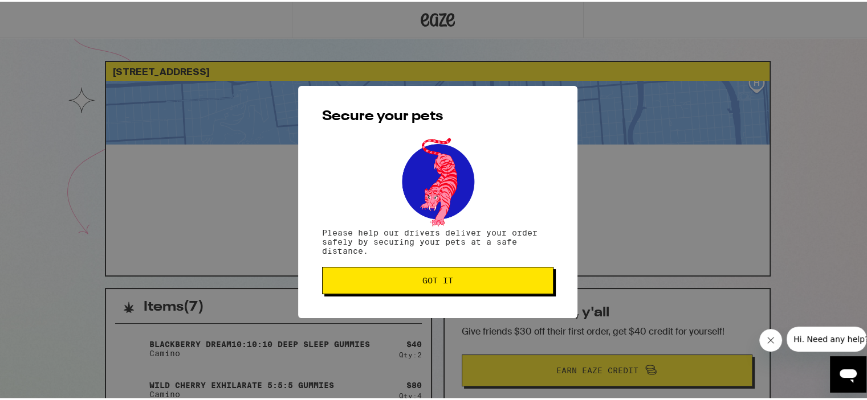
click at [443, 277] on span "Got it" at bounding box center [437, 279] width 31 height 8
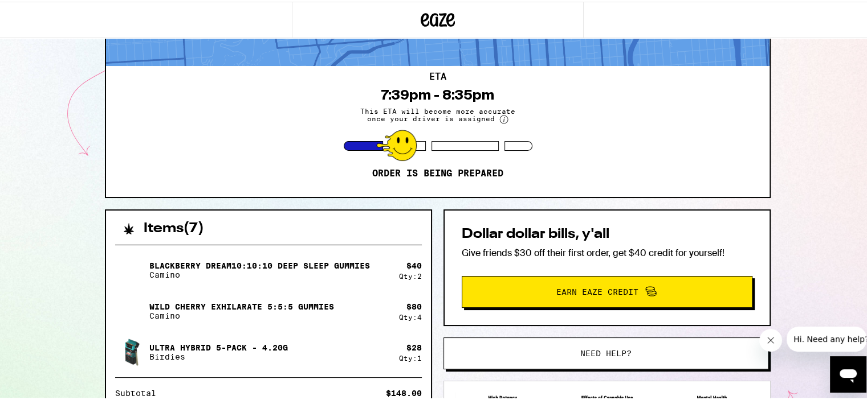
scroll to position [57, 0]
